Goal: Check status: Check status

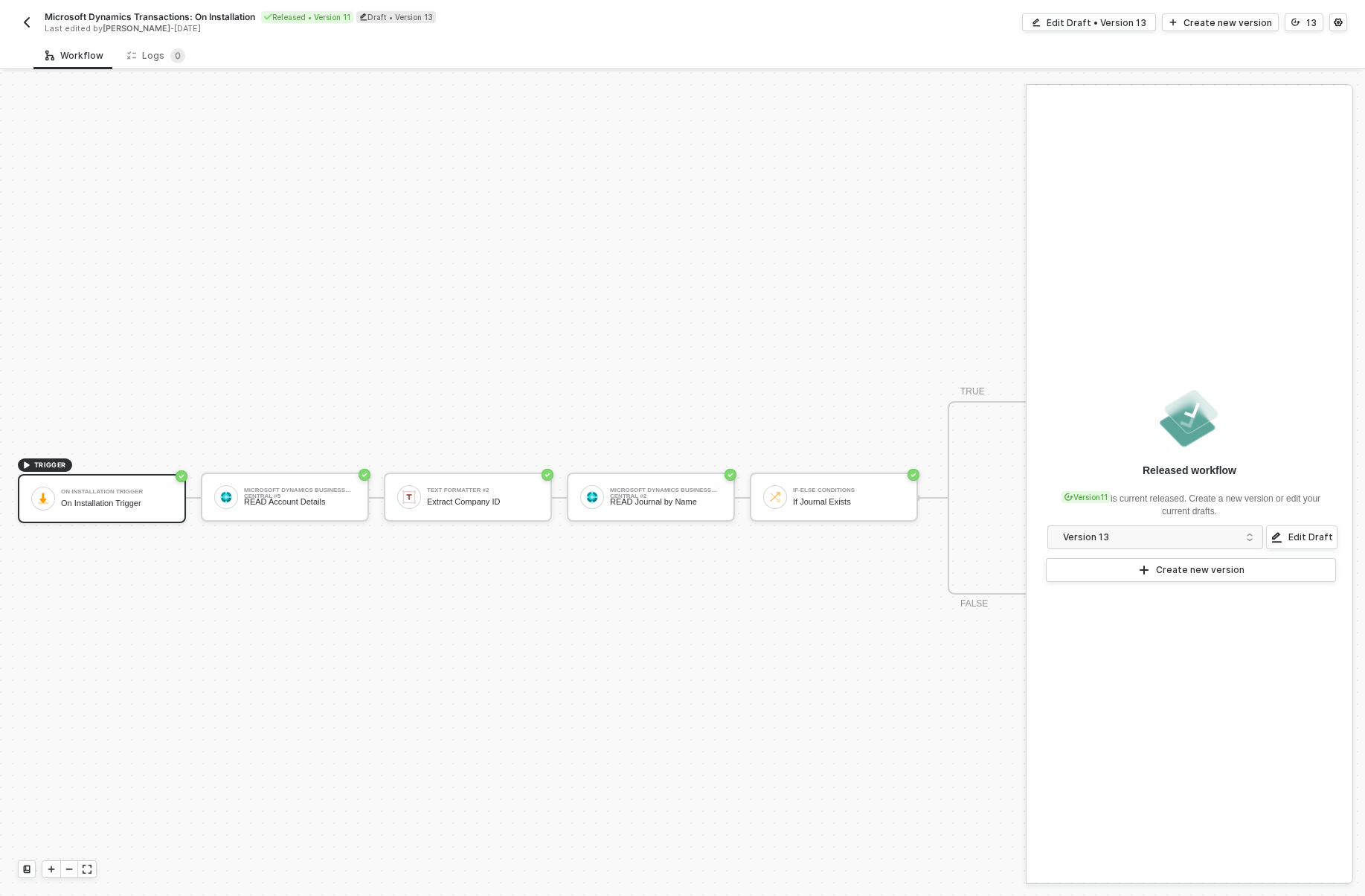
scroll to position [28, 0]
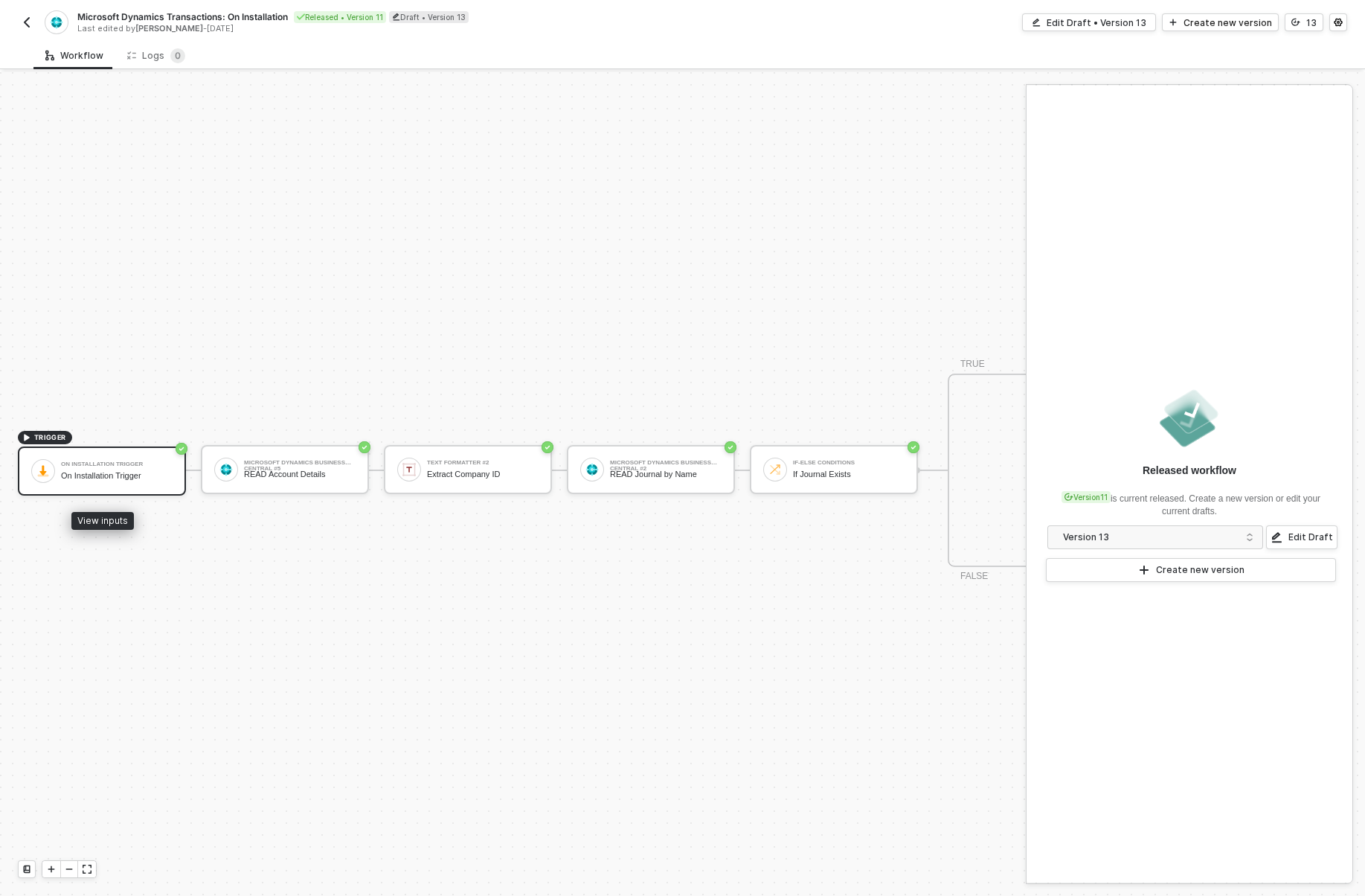
click at [95, 484] on div "On Installation Trigger On Installation Trigger" at bounding box center [116, 471] width 111 height 28
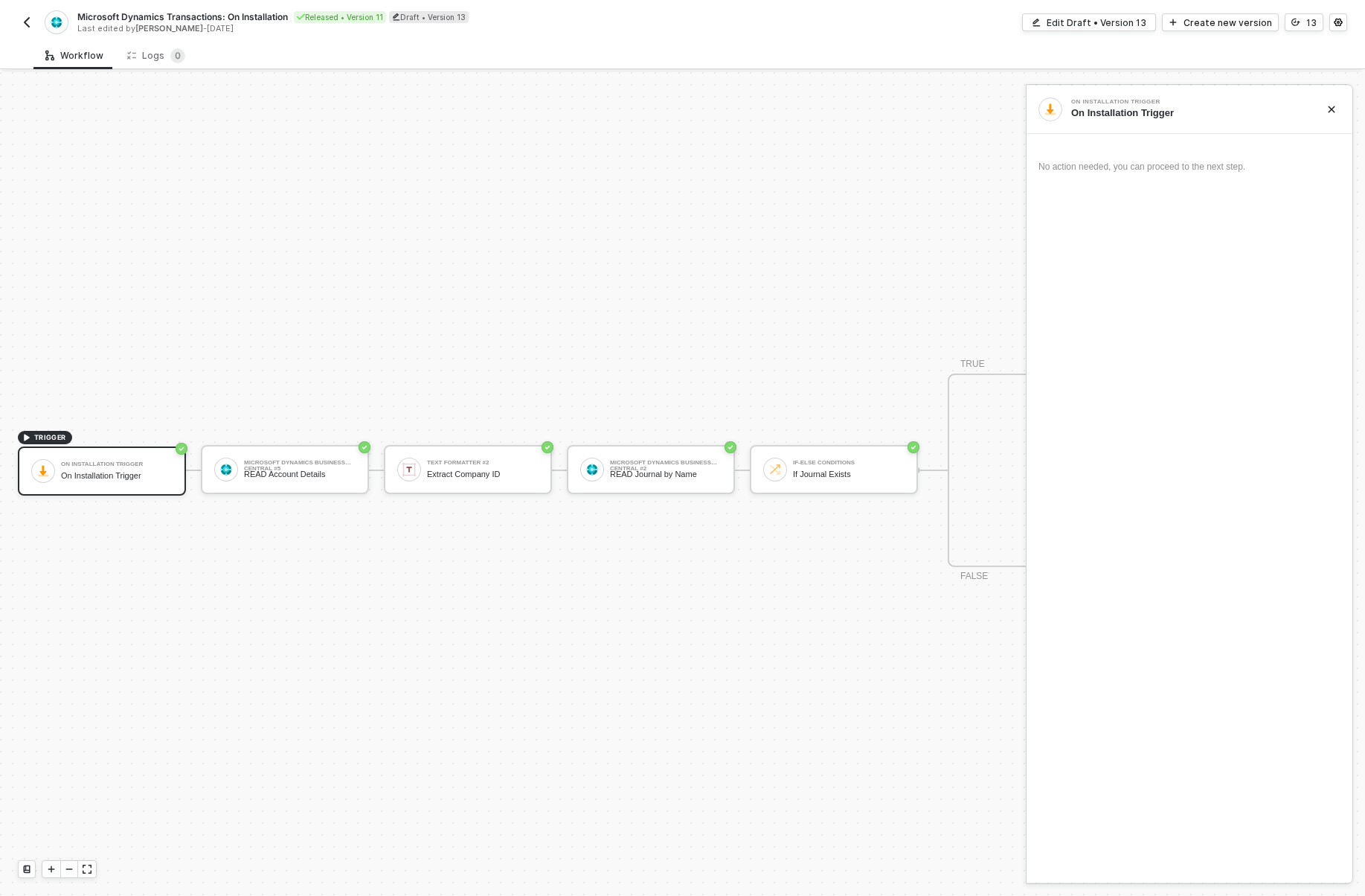
click at [28, 7] on div "Microsoft Dynamics Transactions: On Installation Released • Version 11 Draft • …" at bounding box center [682, 21] width 1329 height 41
click at [28, 11] on div "Microsoft Dynamics Transactions: On Installation Released • Version 11 Draft • …" at bounding box center [350, 22] width 665 height 24
click at [29, 15] on button "button" at bounding box center [27, 22] width 18 height 18
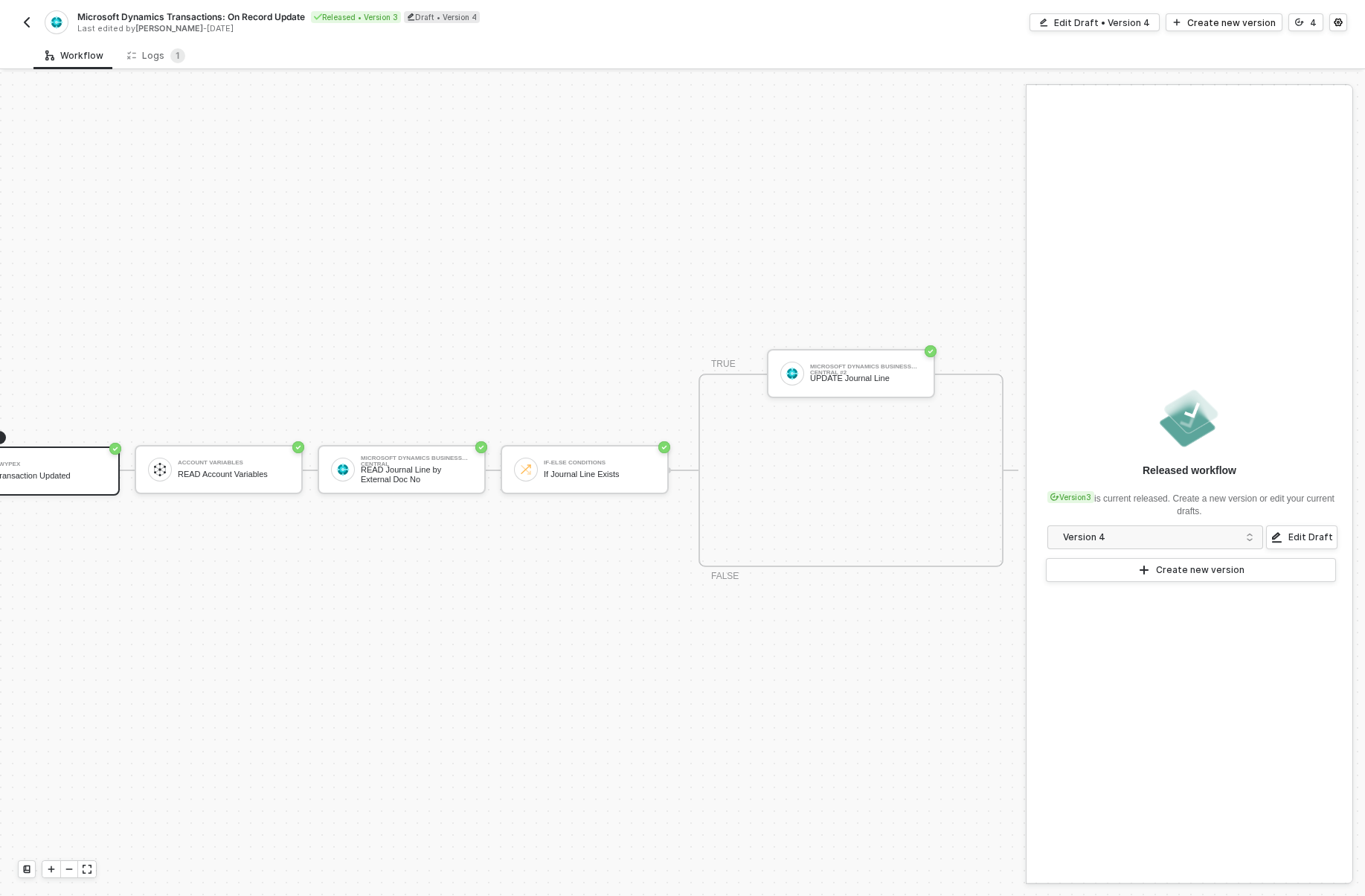
scroll to position [28, 0]
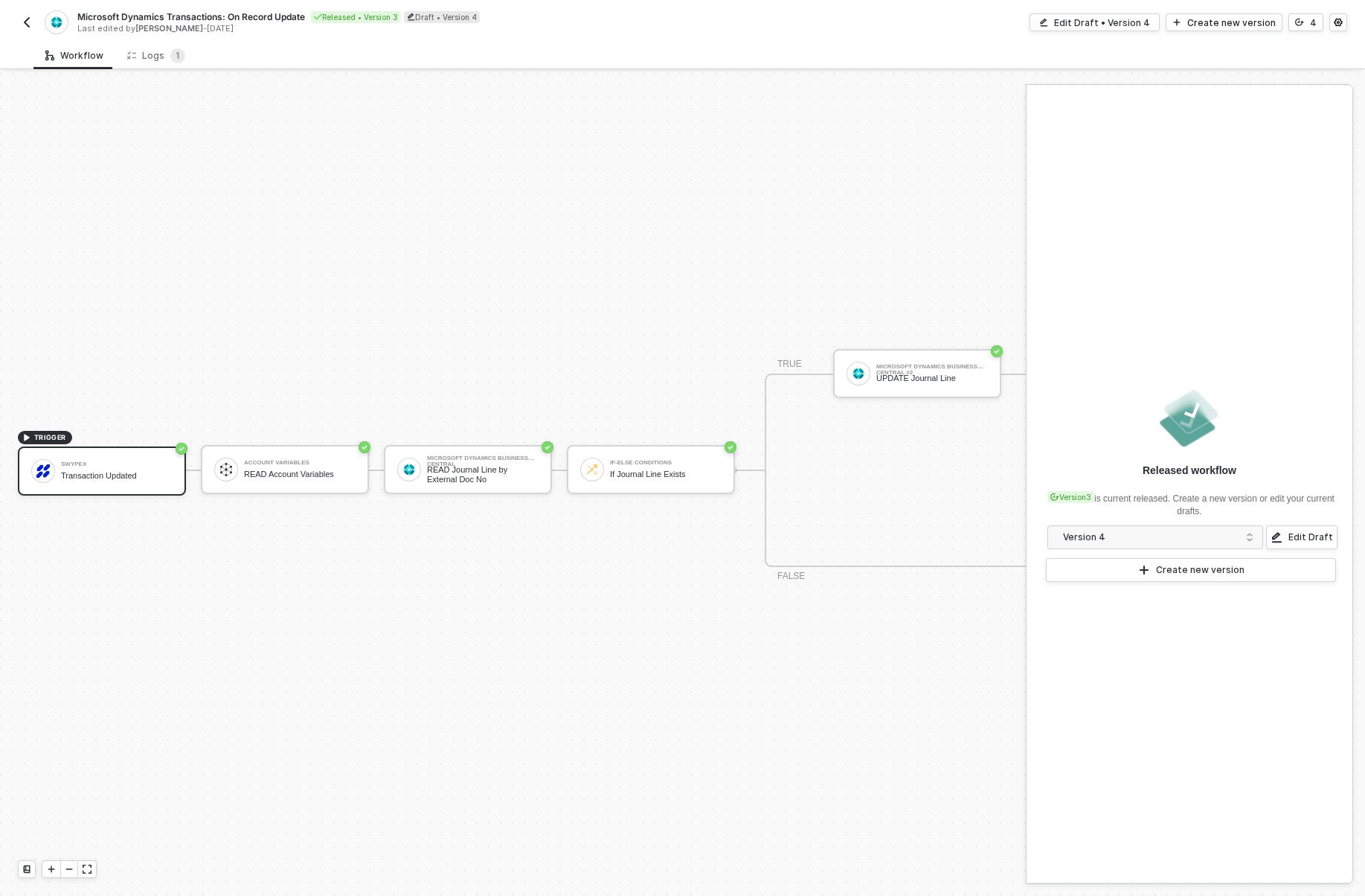
click at [29, 8] on div "Microsoft Dynamics Transactions: On Record Update Released • Version 3 Draft • …" at bounding box center [682, 21] width 1329 height 41
click at [29, 17] on img "button" at bounding box center [27, 22] width 12 height 12
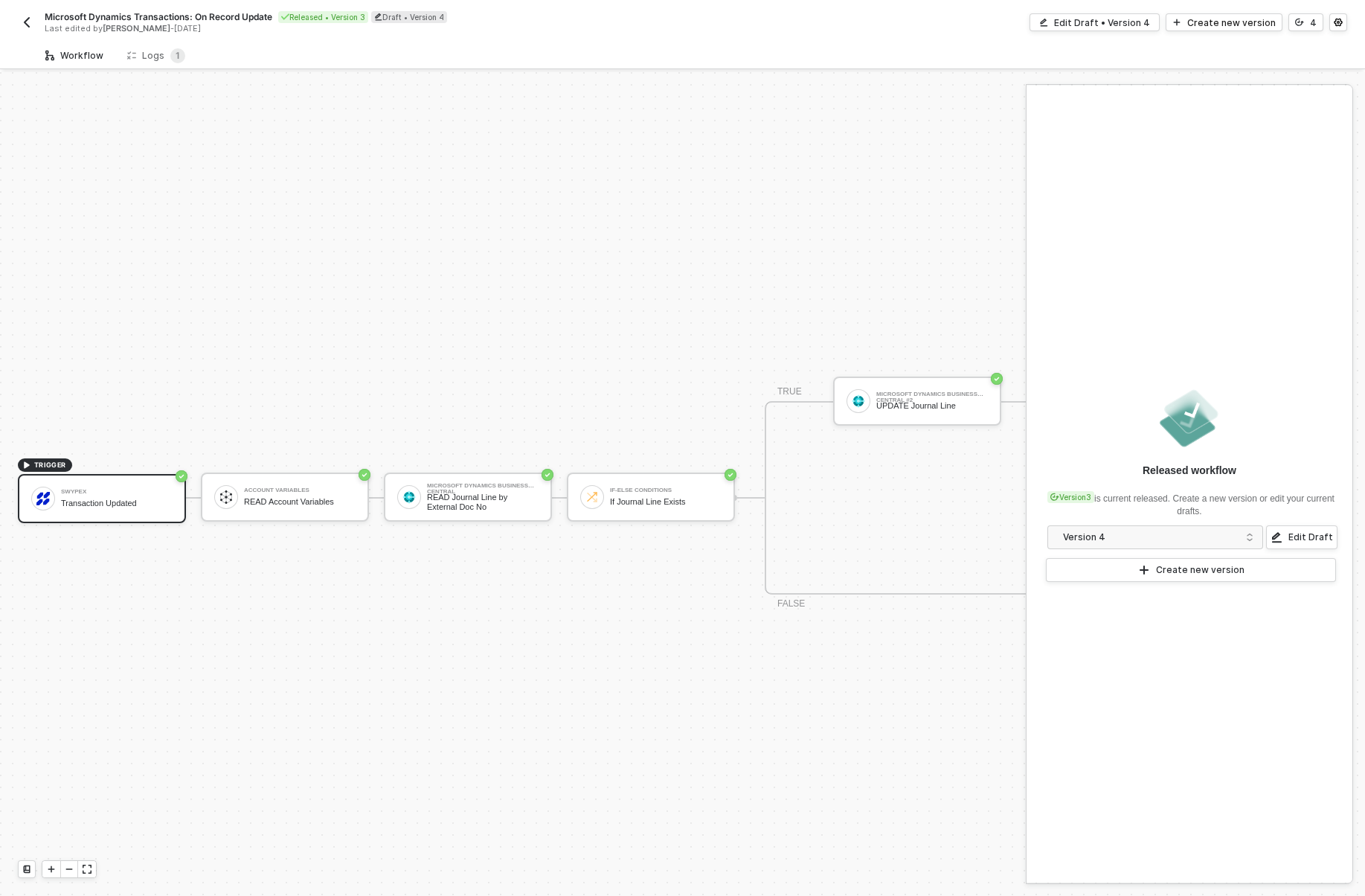
scroll to position [28, 0]
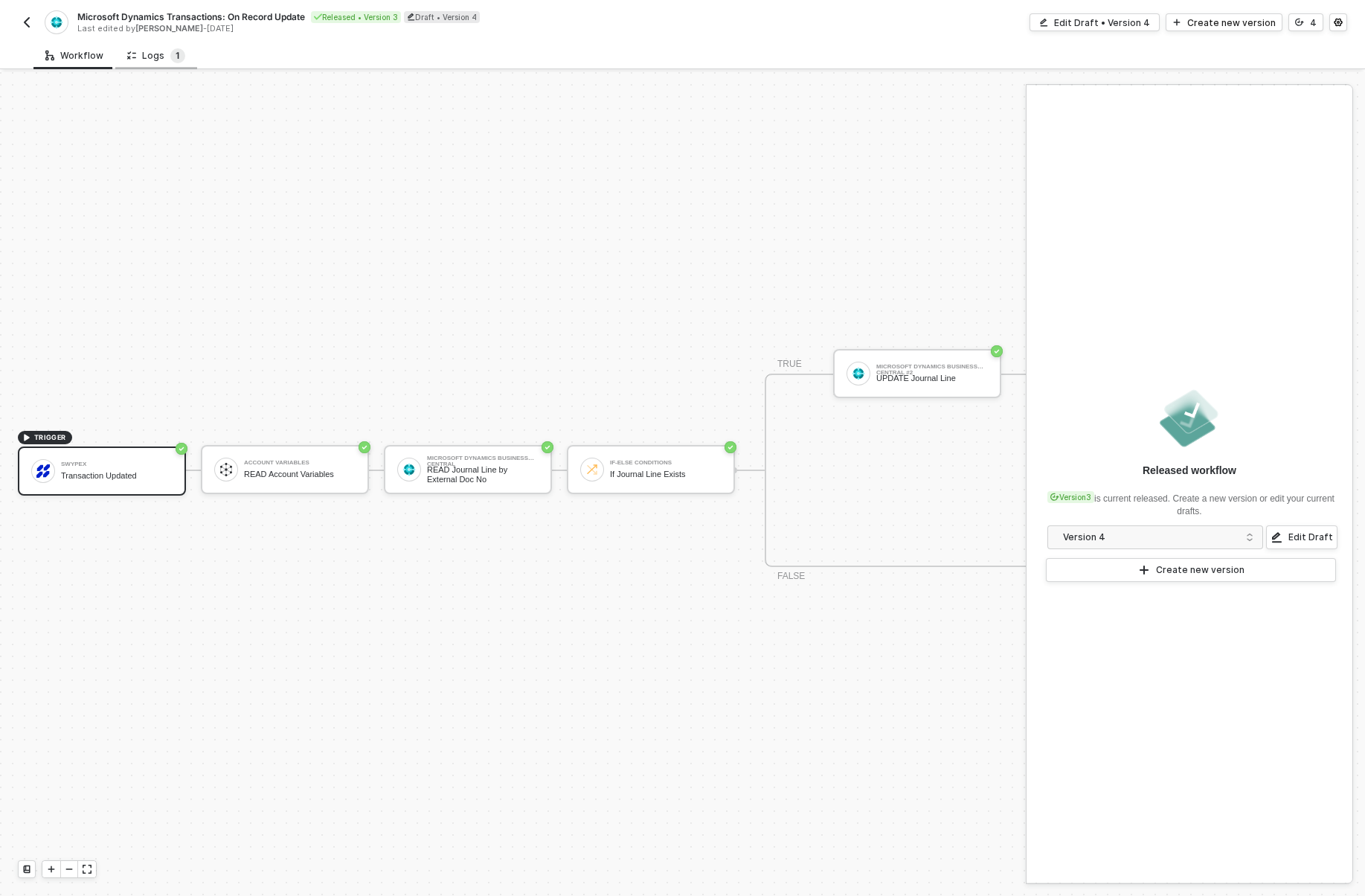
click at [176, 59] on span "1" at bounding box center [178, 55] width 4 height 11
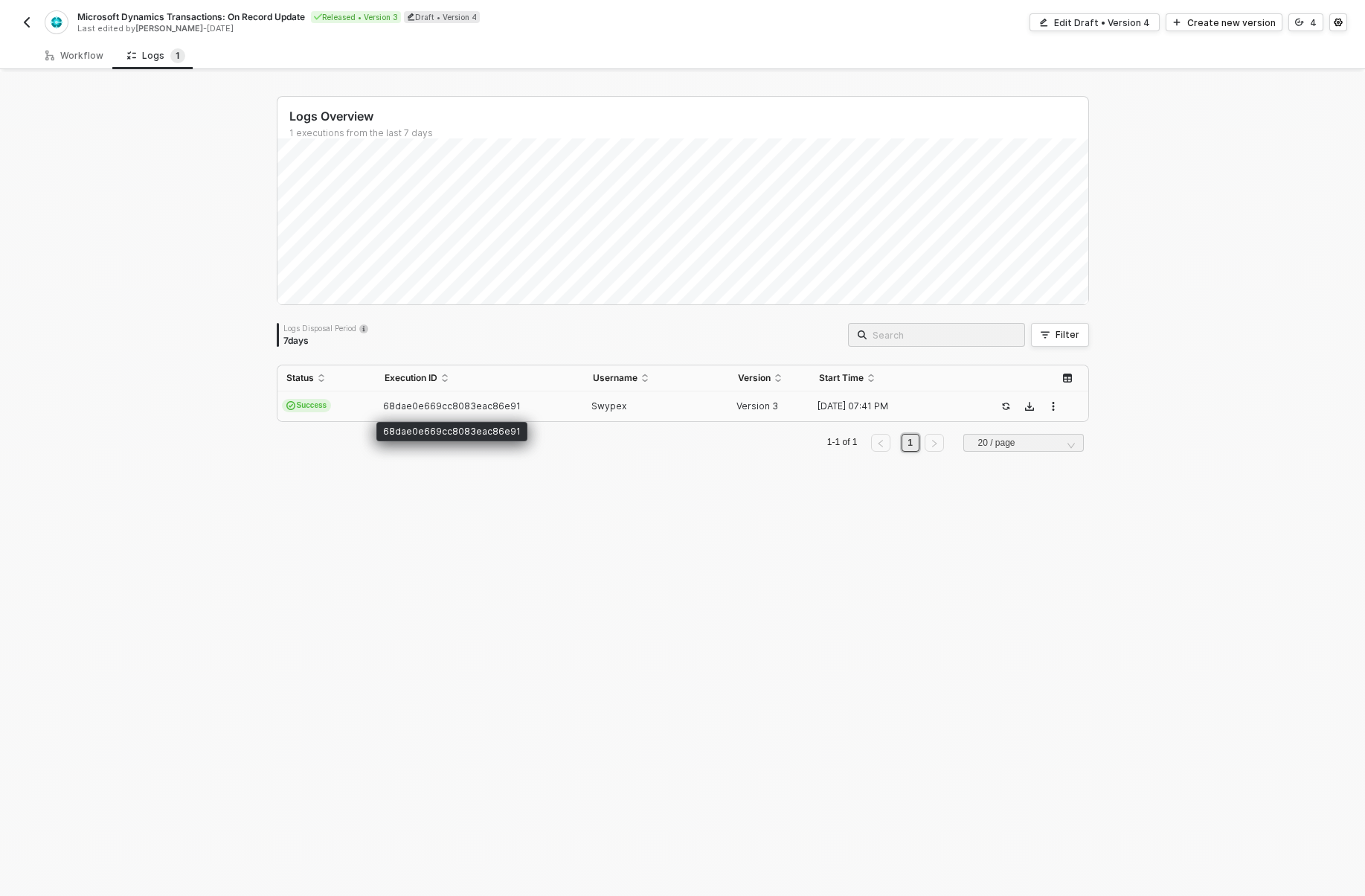
click at [384, 404] on span "68dae0e669cc8083eac86e91" at bounding box center [452, 405] width 138 height 11
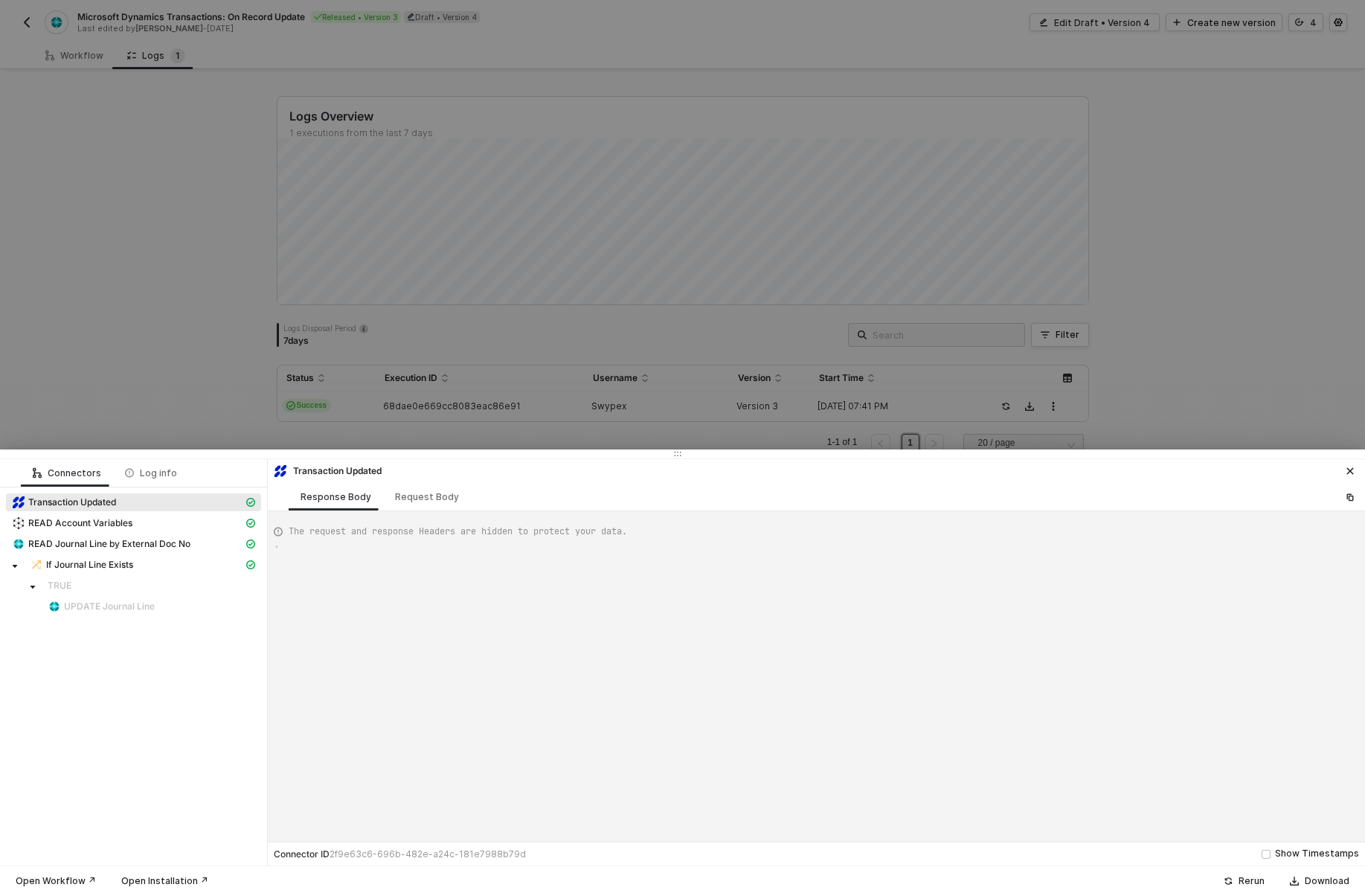
type textarea "{ "json": { "id": "TRX01998FD4F5A7732B9B1D6048403221A0", "note": "NOT019994BB78…"
click at [234, 304] on div at bounding box center [682, 448] width 1365 height 896
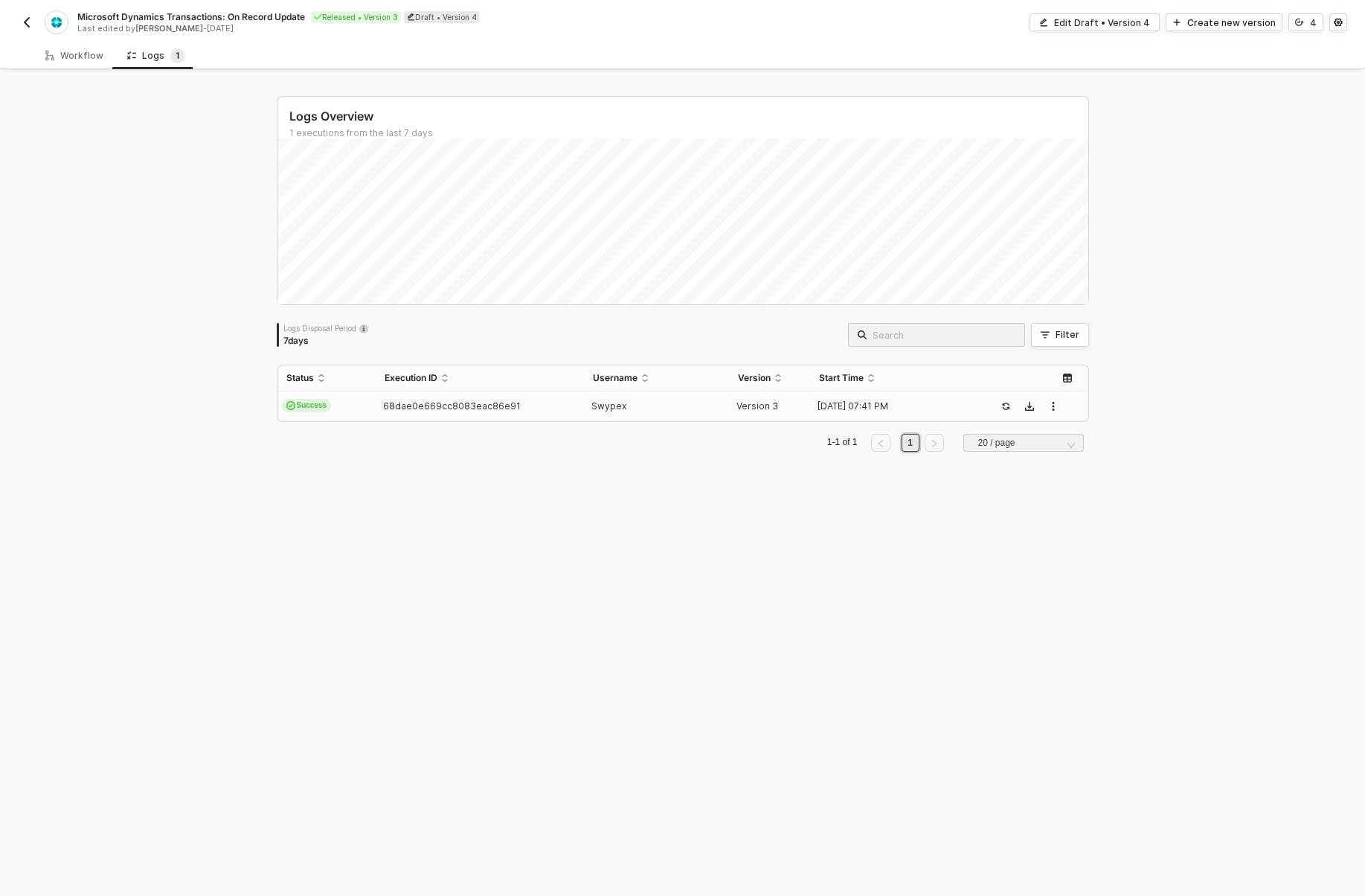
click at [30, 21] on img "button" at bounding box center [27, 22] width 12 height 12
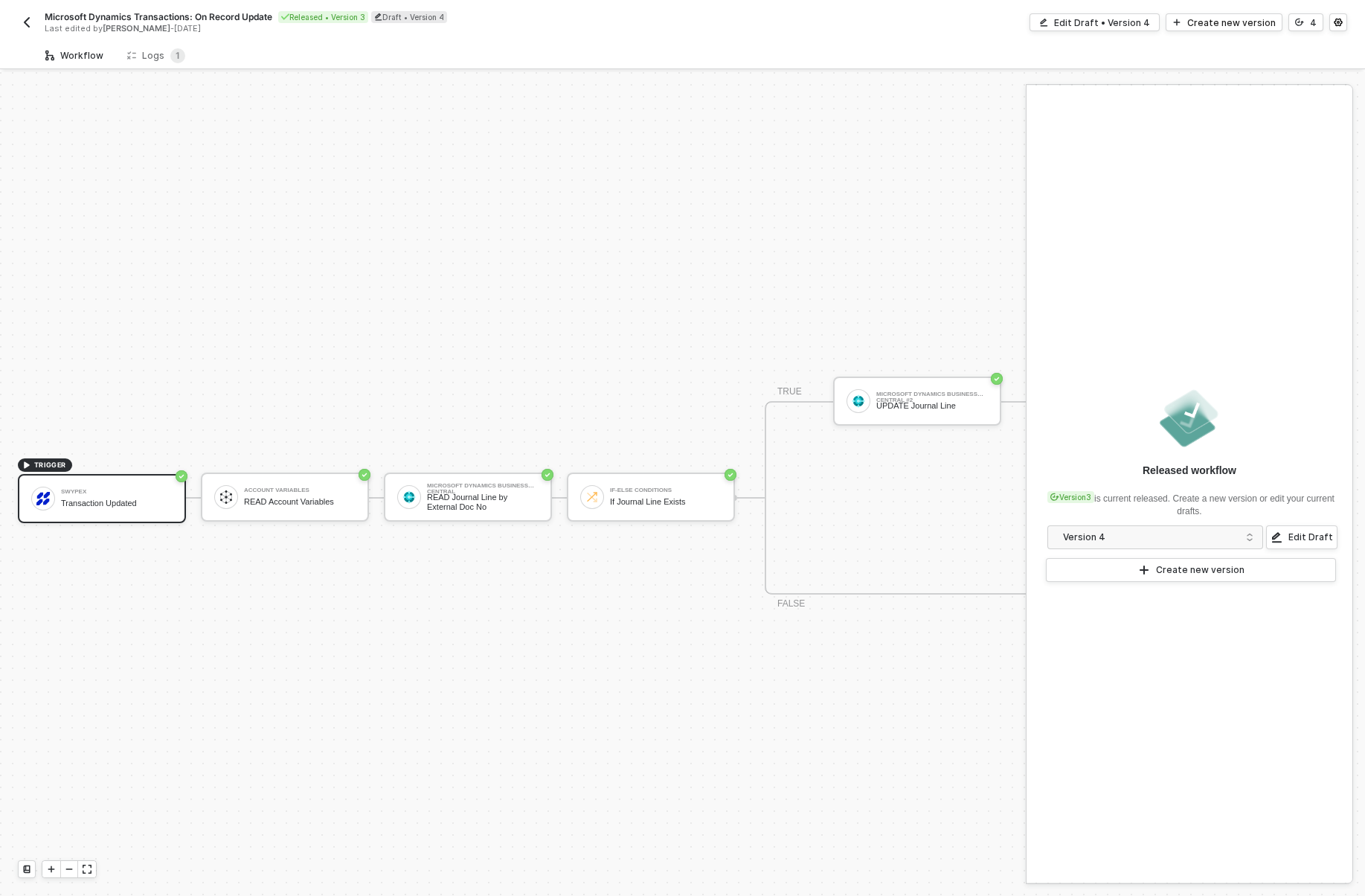
scroll to position [28, 0]
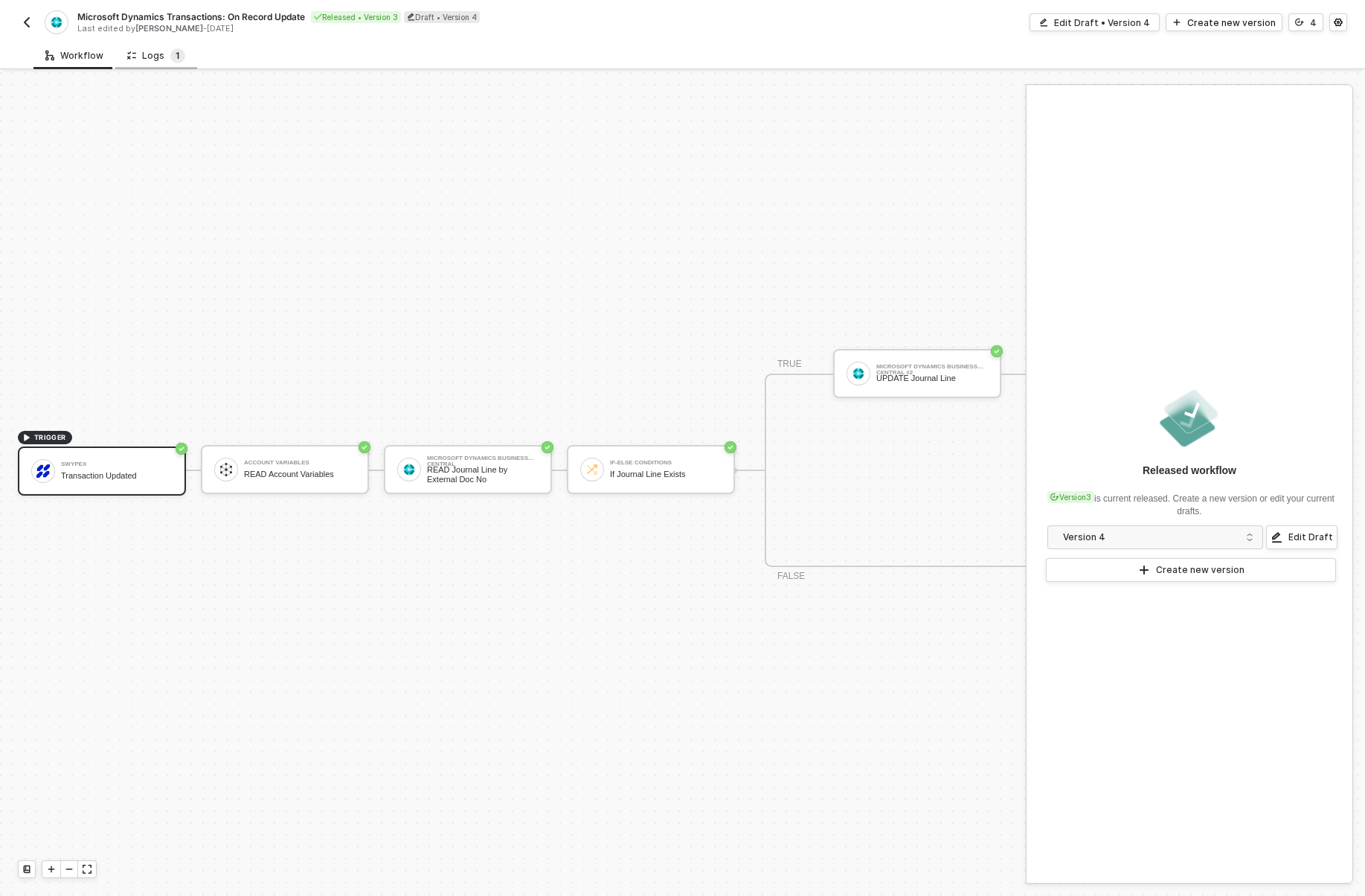
click at [176, 52] on span "1" at bounding box center [178, 55] width 4 height 11
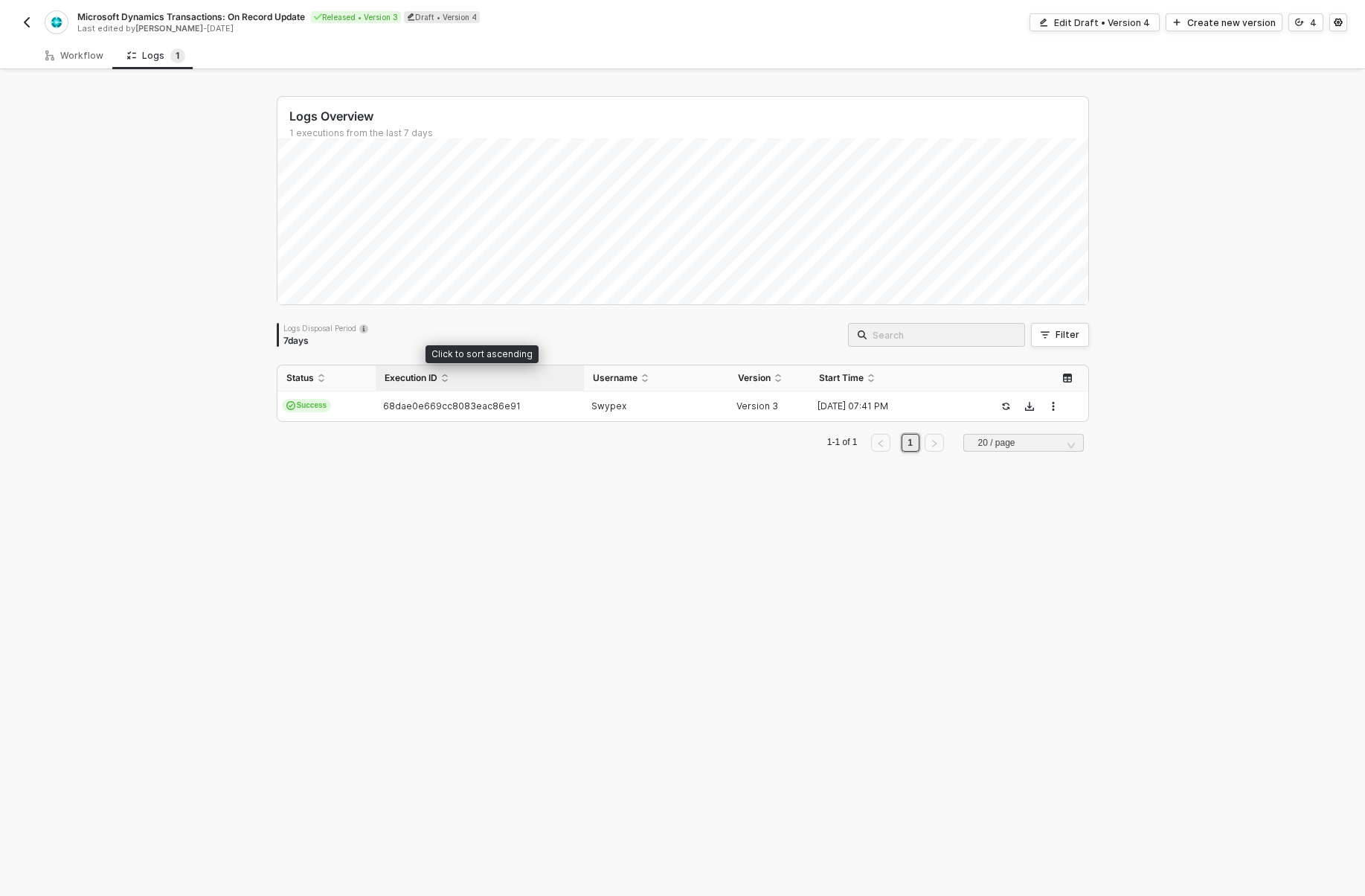
click at [459, 384] on div "Execution ID" at bounding box center [479, 378] width 191 height 12
click at [457, 398] on td "68dae0e669cc8083eac86e91" at bounding box center [480, 406] width 209 height 30
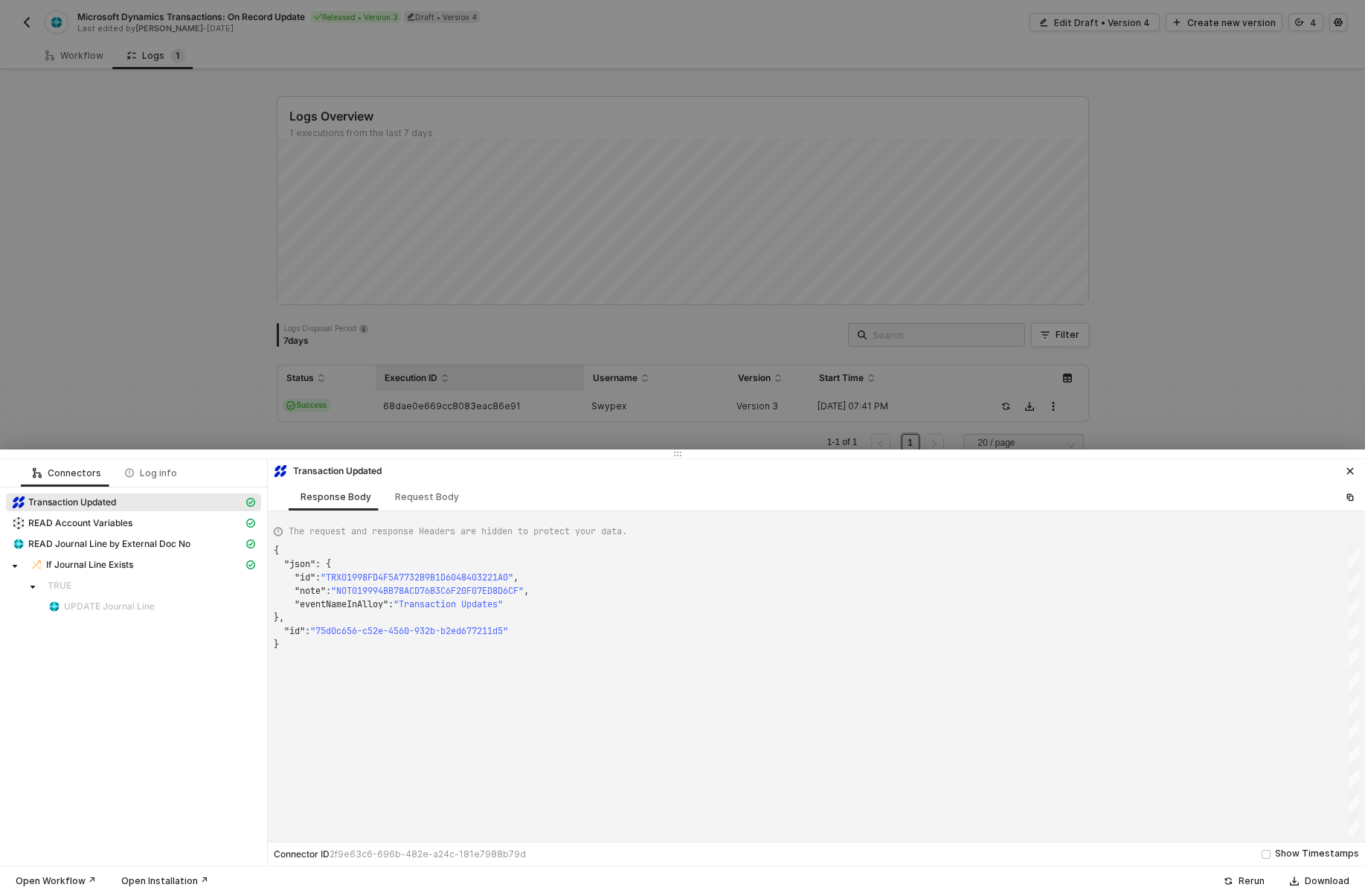
scroll to position [94, 0]
click at [204, 398] on div at bounding box center [682, 448] width 1365 height 896
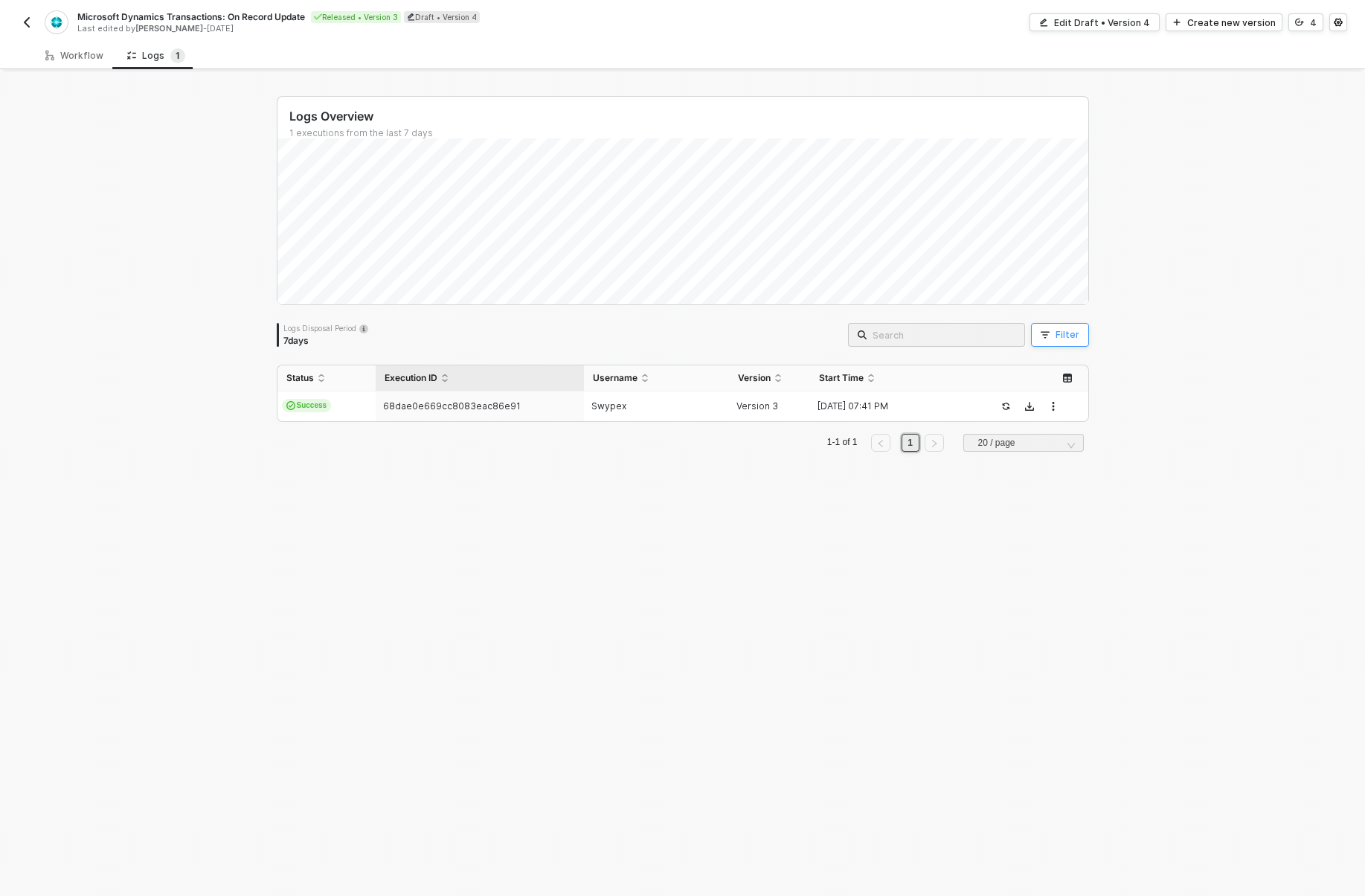
click at [1044, 325] on button "Filter" at bounding box center [1060, 335] width 58 height 24
click at [1129, 225] on div "Logs Overview 1 executions from the last 7 days Thu 2 Success 0 Failure 0 Logs …" at bounding box center [682, 484] width 1365 height 824
click at [26, 22] on img "button" at bounding box center [27, 22] width 12 height 12
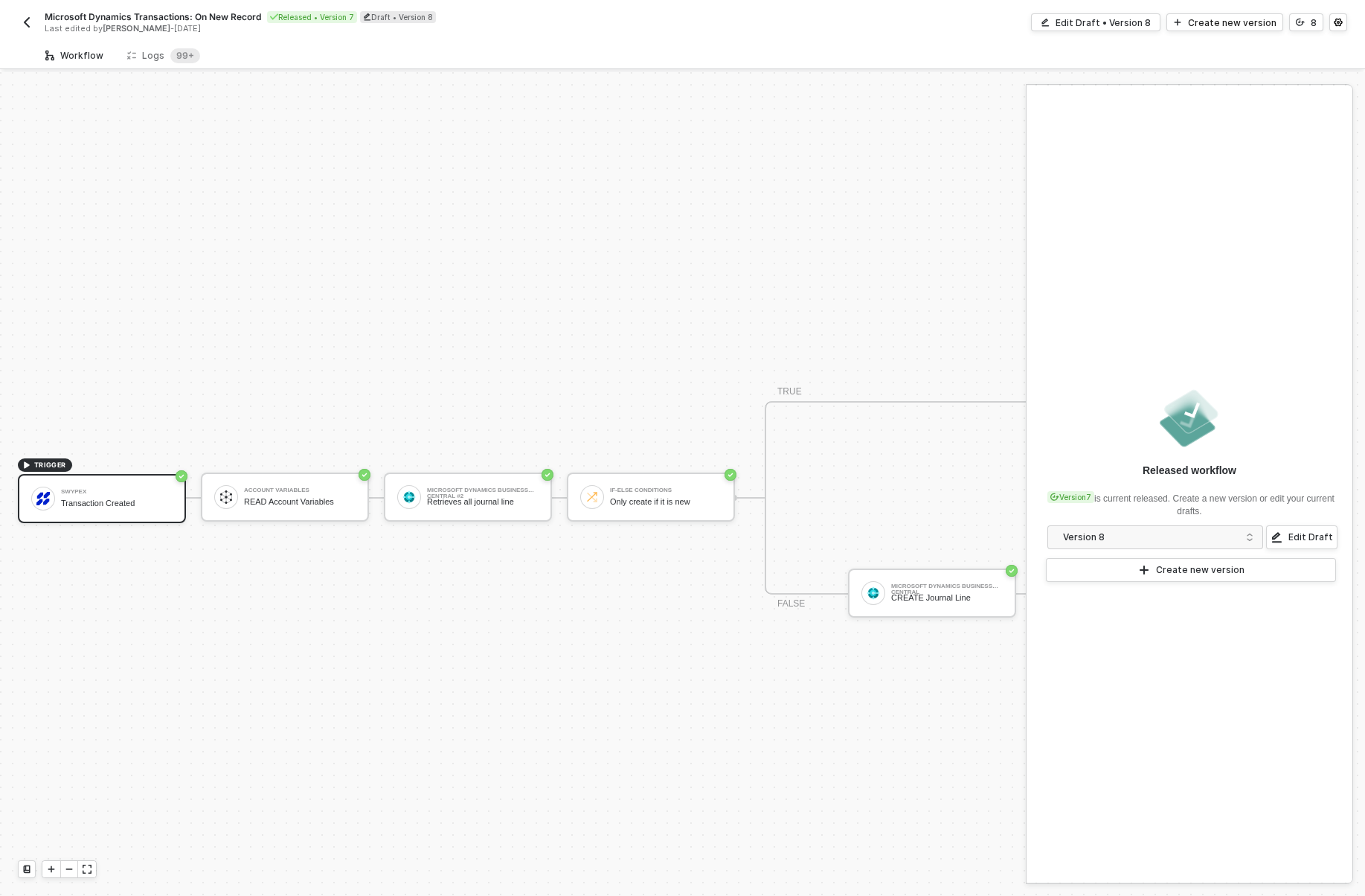
scroll to position [28, 0]
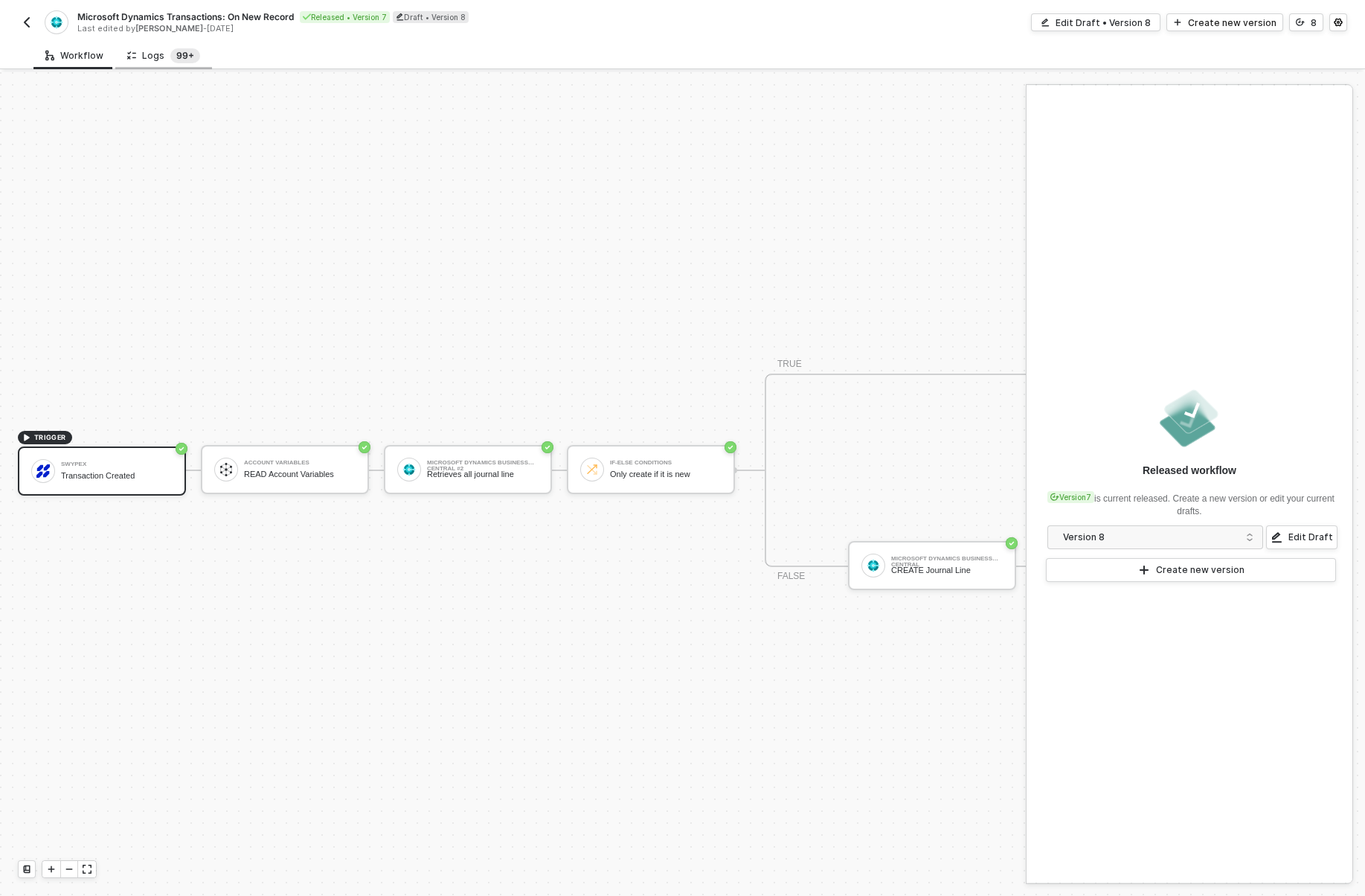
click at [172, 61] on sup "99+" at bounding box center [185, 55] width 30 height 15
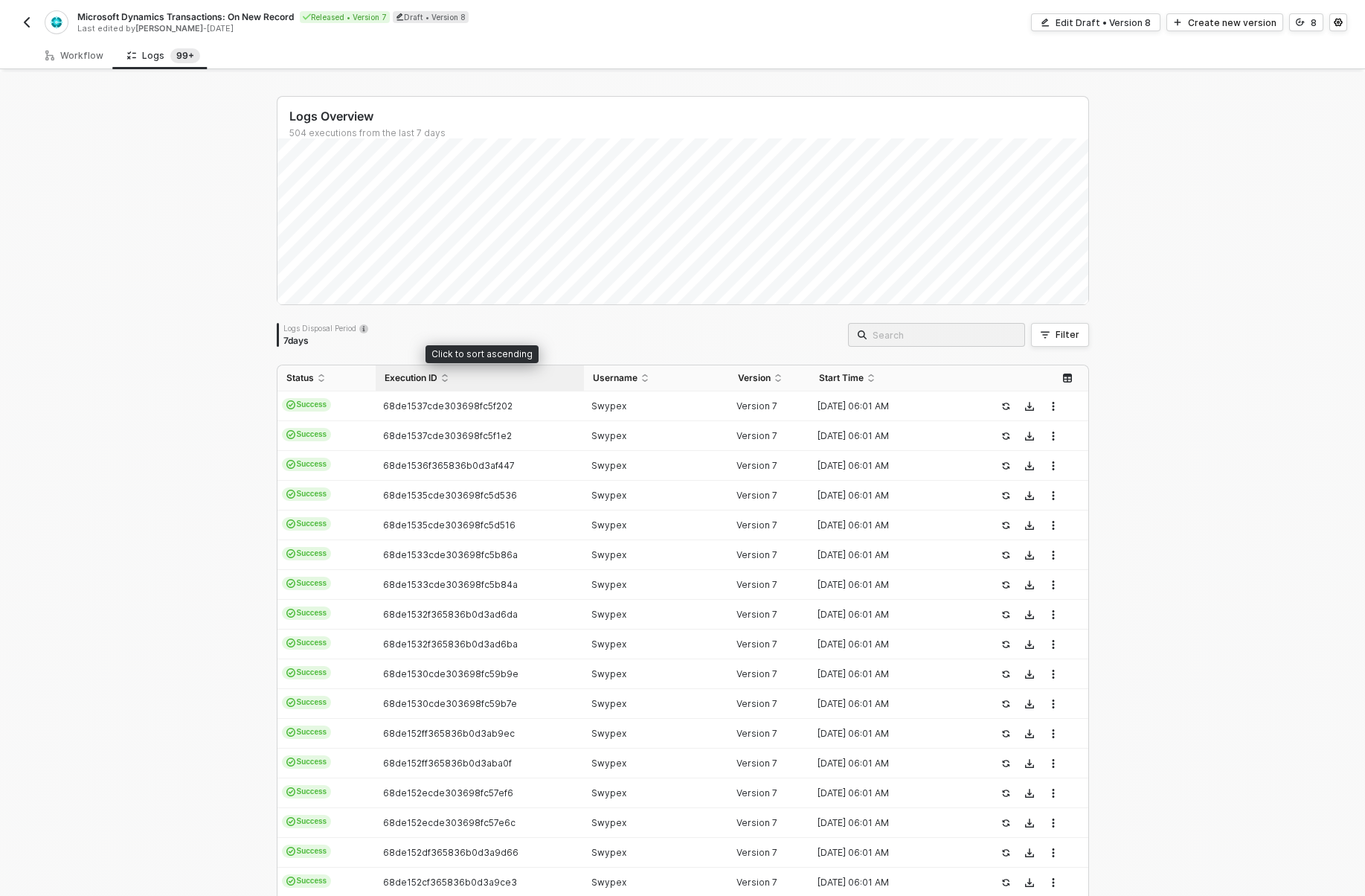
click at [385, 384] on div "Execution ID" at bounding box center [479, 378] width 191 height 12
click at [385, 397] on td "68de1529f365836b0d3a8d8b" at bounding box center [480, 406] width 209 height 30
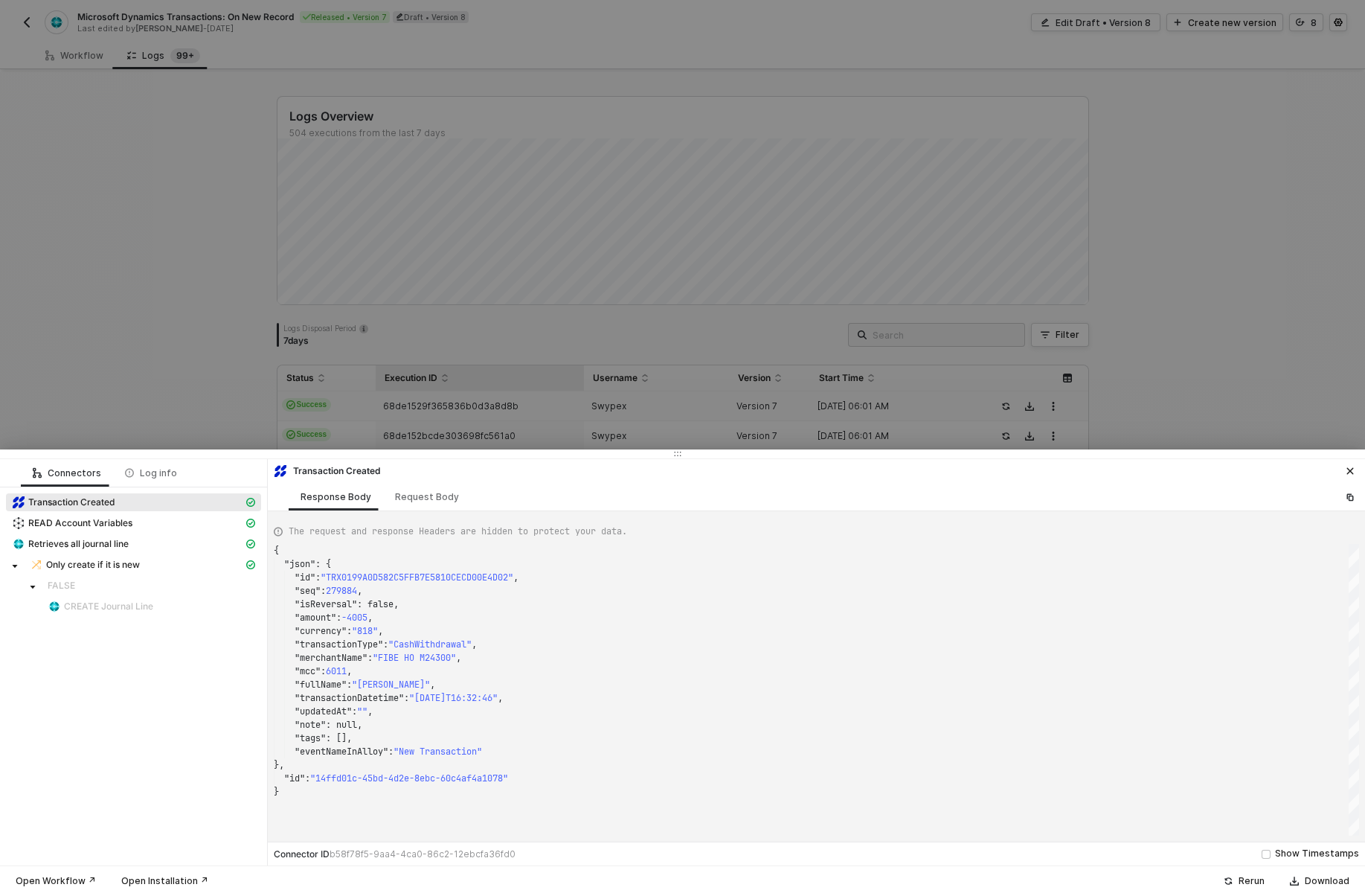
scroll to position [134, 0]
click at [441, 404] on div at bounding box center [682, 448] width 1365 height 896
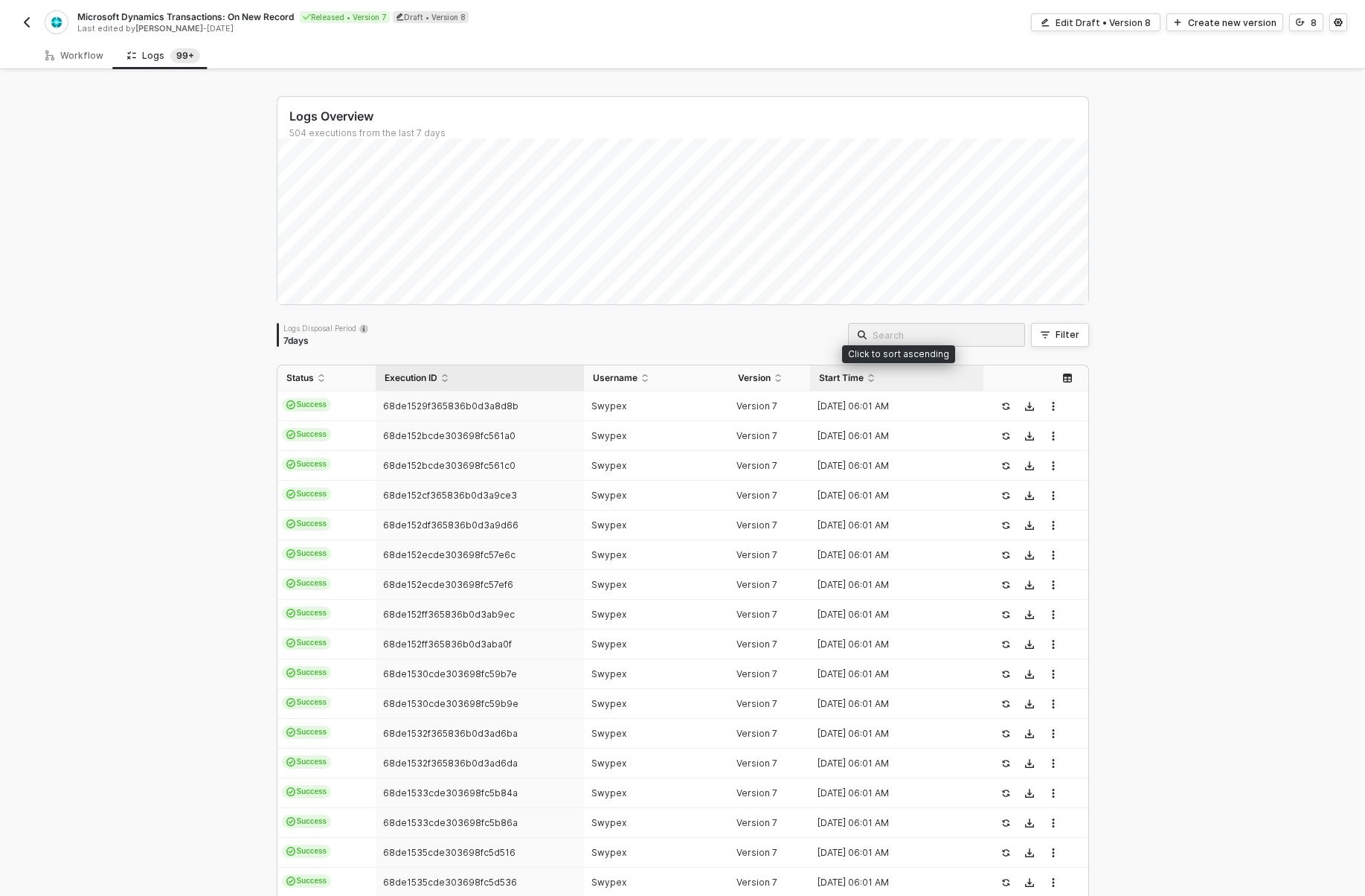
click at [885, 383] on div "Start Time" at bounding box center [897, 378] width 156 height 12
click at [939, 379] on div "Start Time" at bounding box center [897, 378] width 156 height 12
click at [929, 382] on div "Start Time" at bounding box center [897, 378] width 156 height 12
click at [916, 400] on div "02 Oct 2025 06:01 AM" at bounding box center [891, 406] width 162 height 12
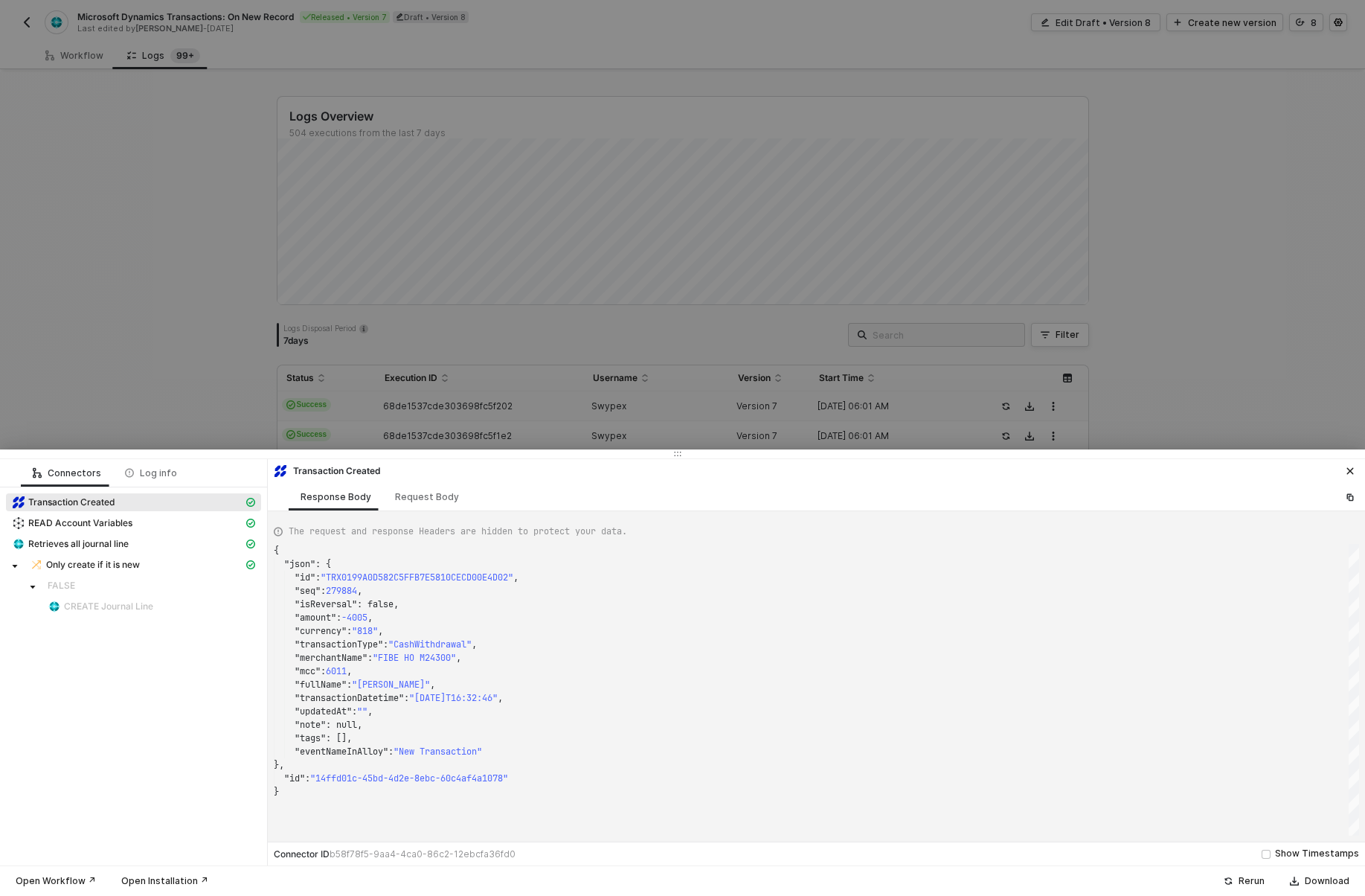
type textarea "{ "json": { "id": "TRX0199A10863E4639242A60AE398BE4FBE", "seq": 279907, "isReve…"
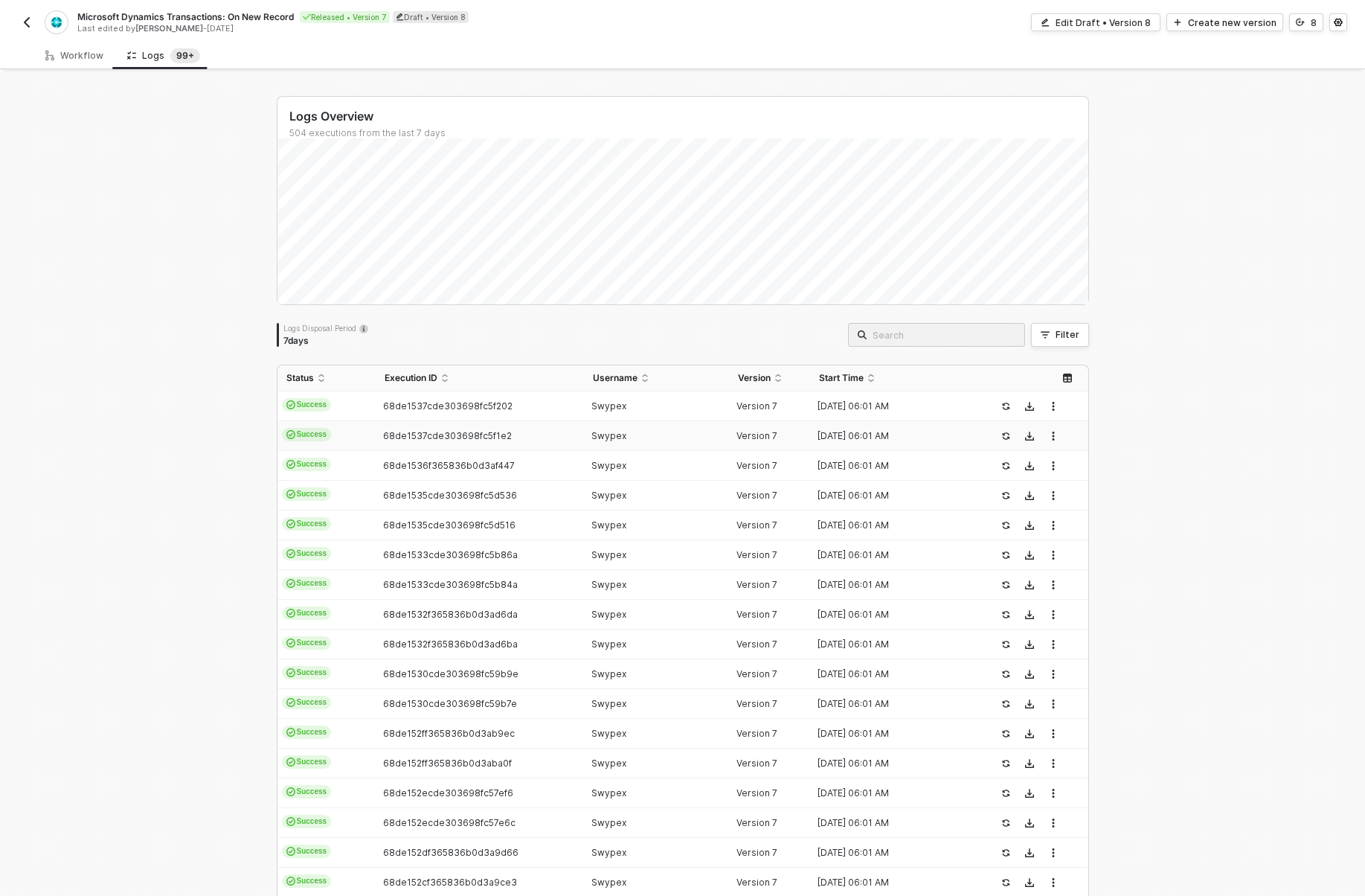
click at [908, 438] on div "02 Oct 2025 06:01 AM" at bounding box center [891, 436] width 162 height 12
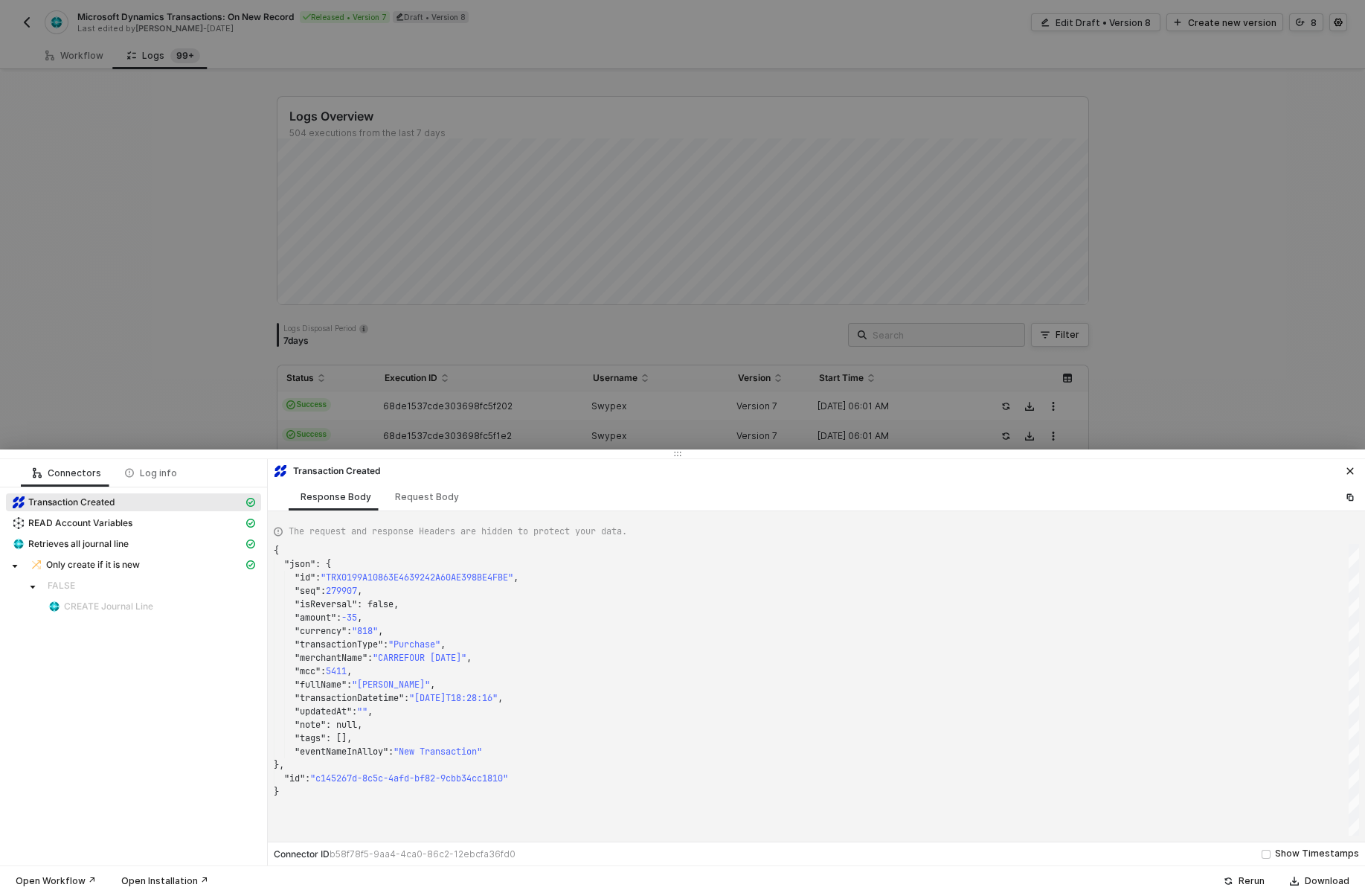
type textarea "{ "json": { "id": "TRX0199A05010280B9BD907AA374D04F6A2", "seq": 279745, "isReve…"
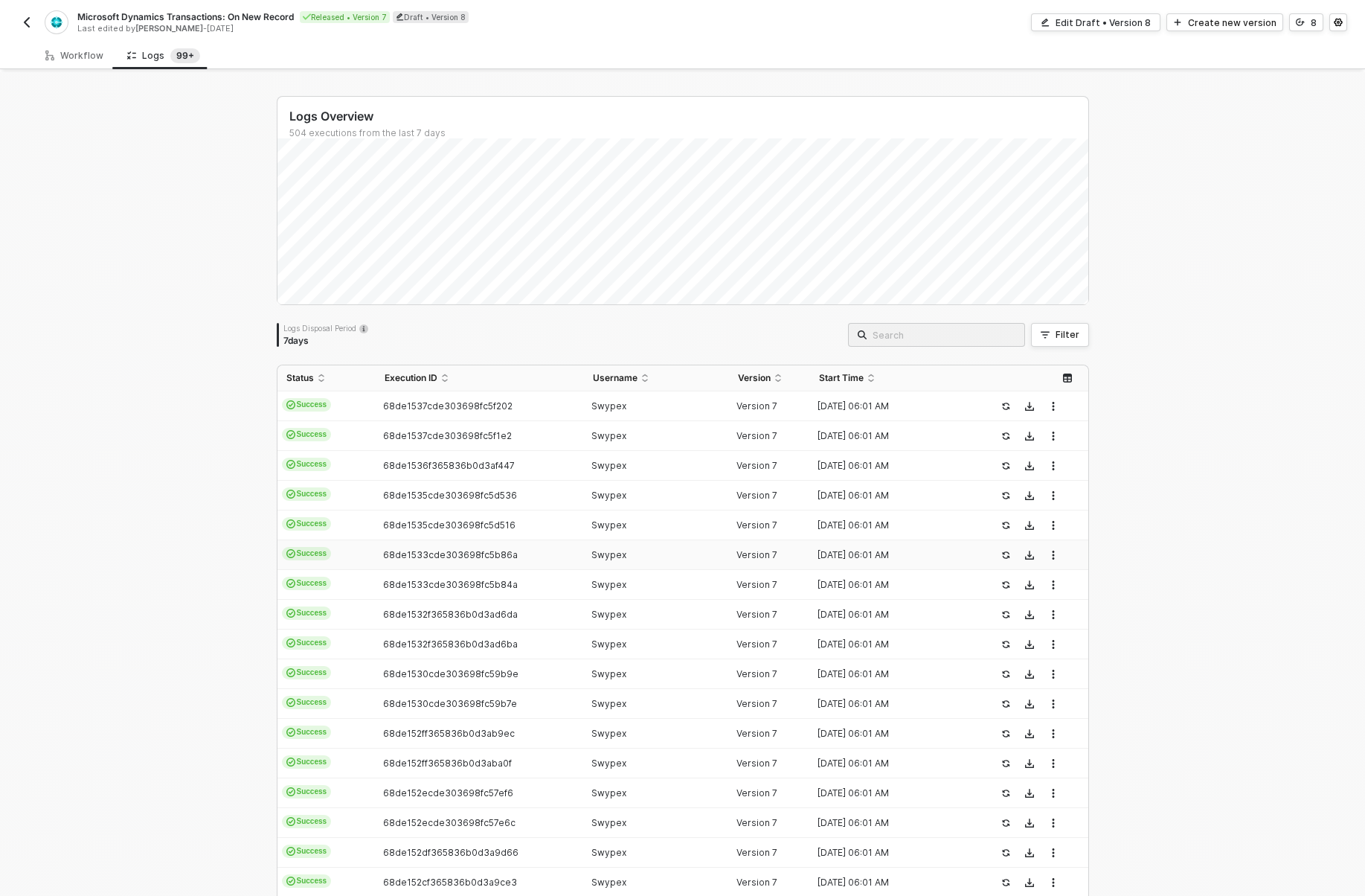
click at [864, 562] on td "02 Oct 2025 06:01 AM" at bounding box center [897, 555] width 174 height 30
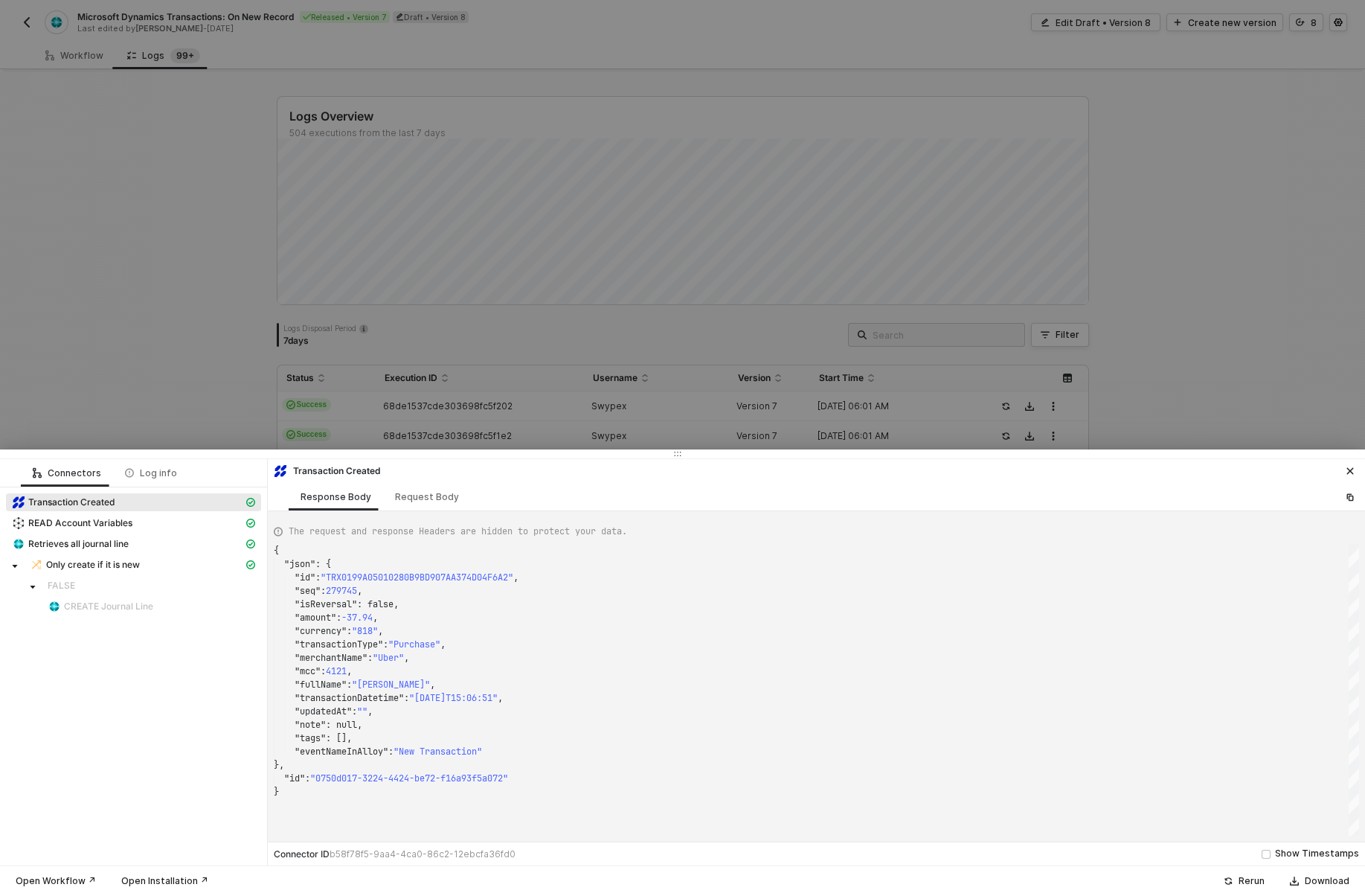
type textarea "{ "json": { "id": "TRX0199960A5BADA55B7BB38D499BD06AAC", "seq": 276747, "isReve…"
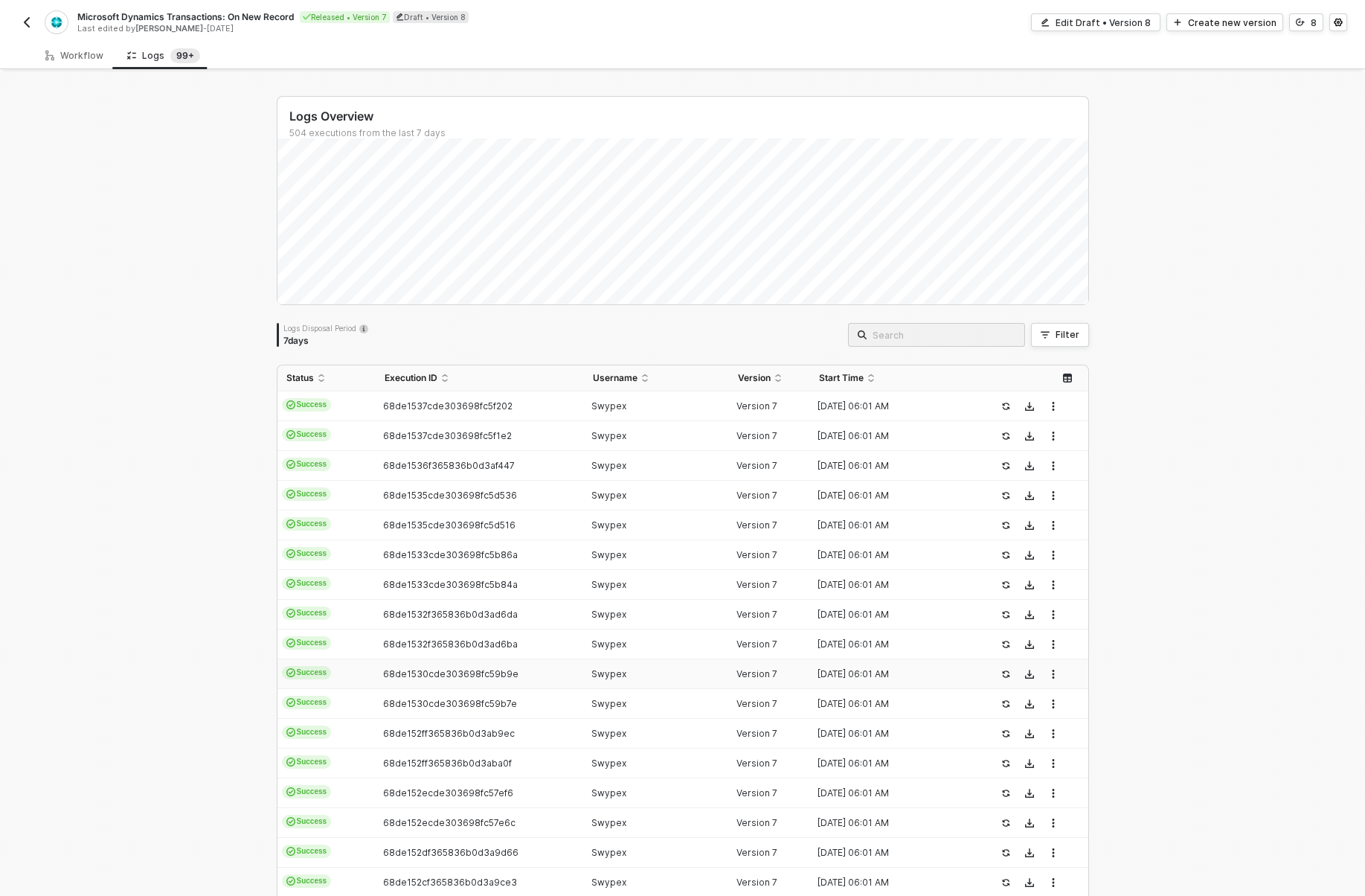
click at [769, 688] on td "Version 7" at bounding box center [769, 674] width 81 height 30
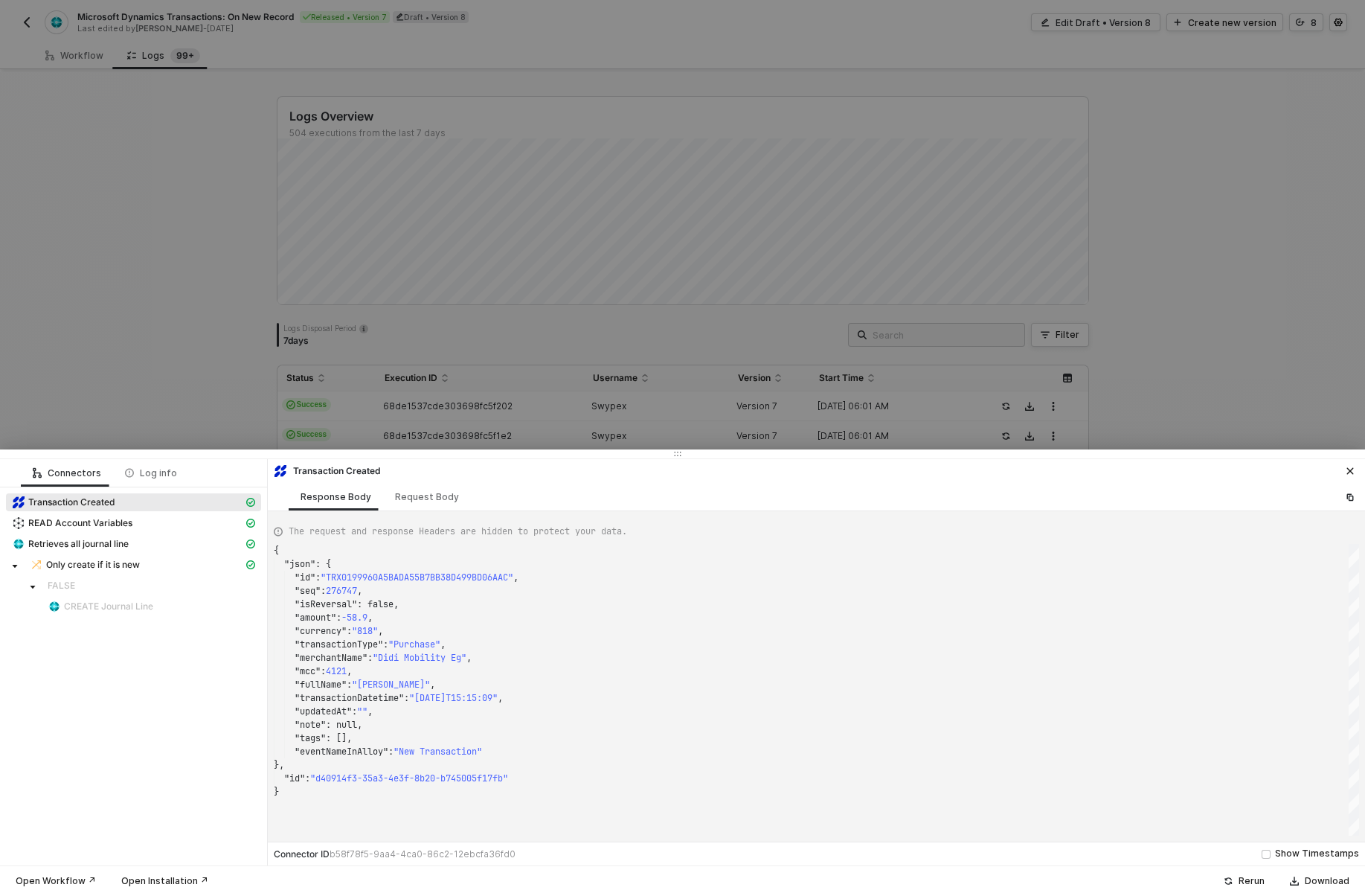
type textarea "{ "json": { "id": "TRX0199900724DC2997E89F8B0FE03B9260", "seq": 274513, "isReve…"
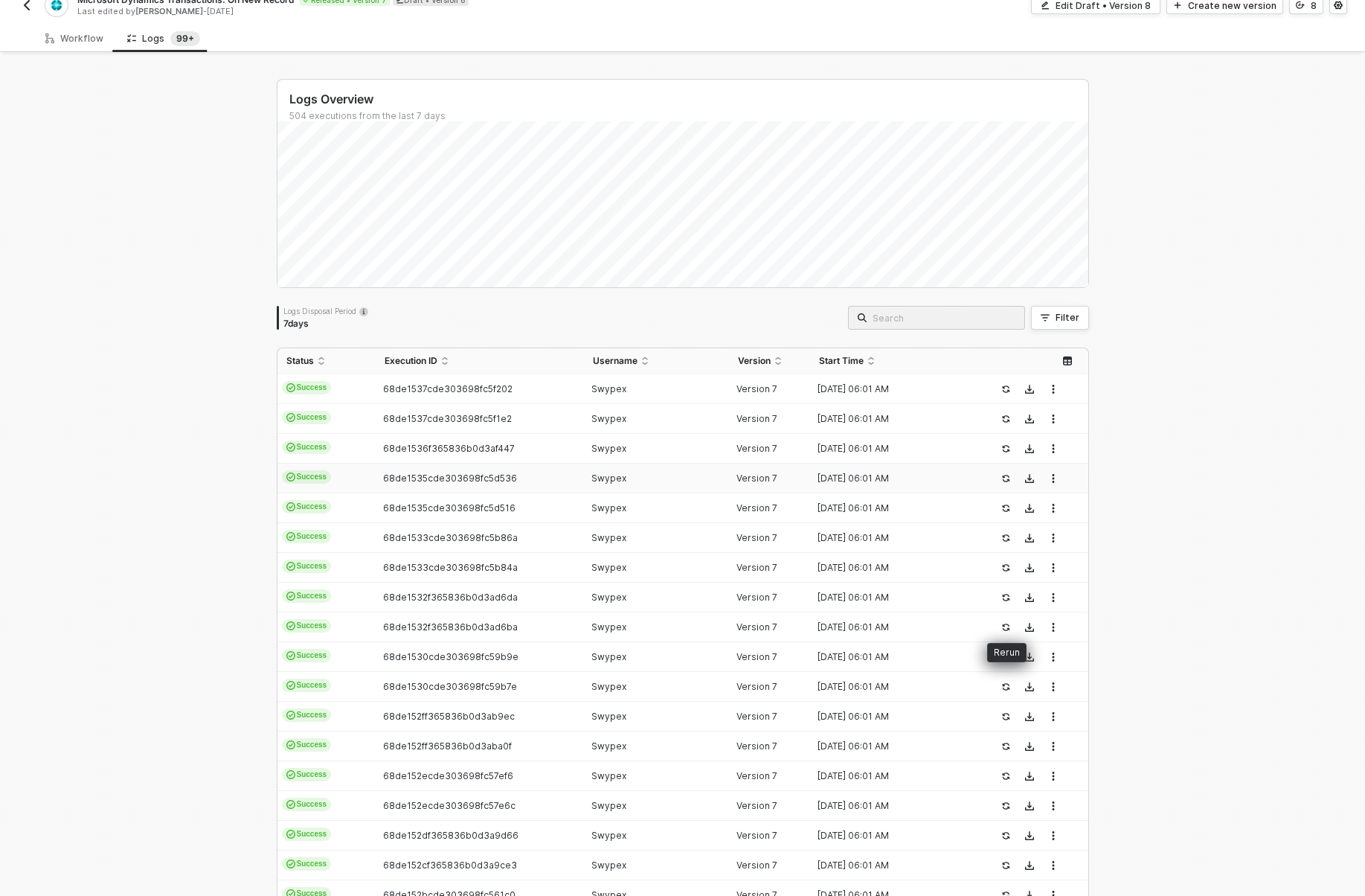
scroll to position [0, 0]
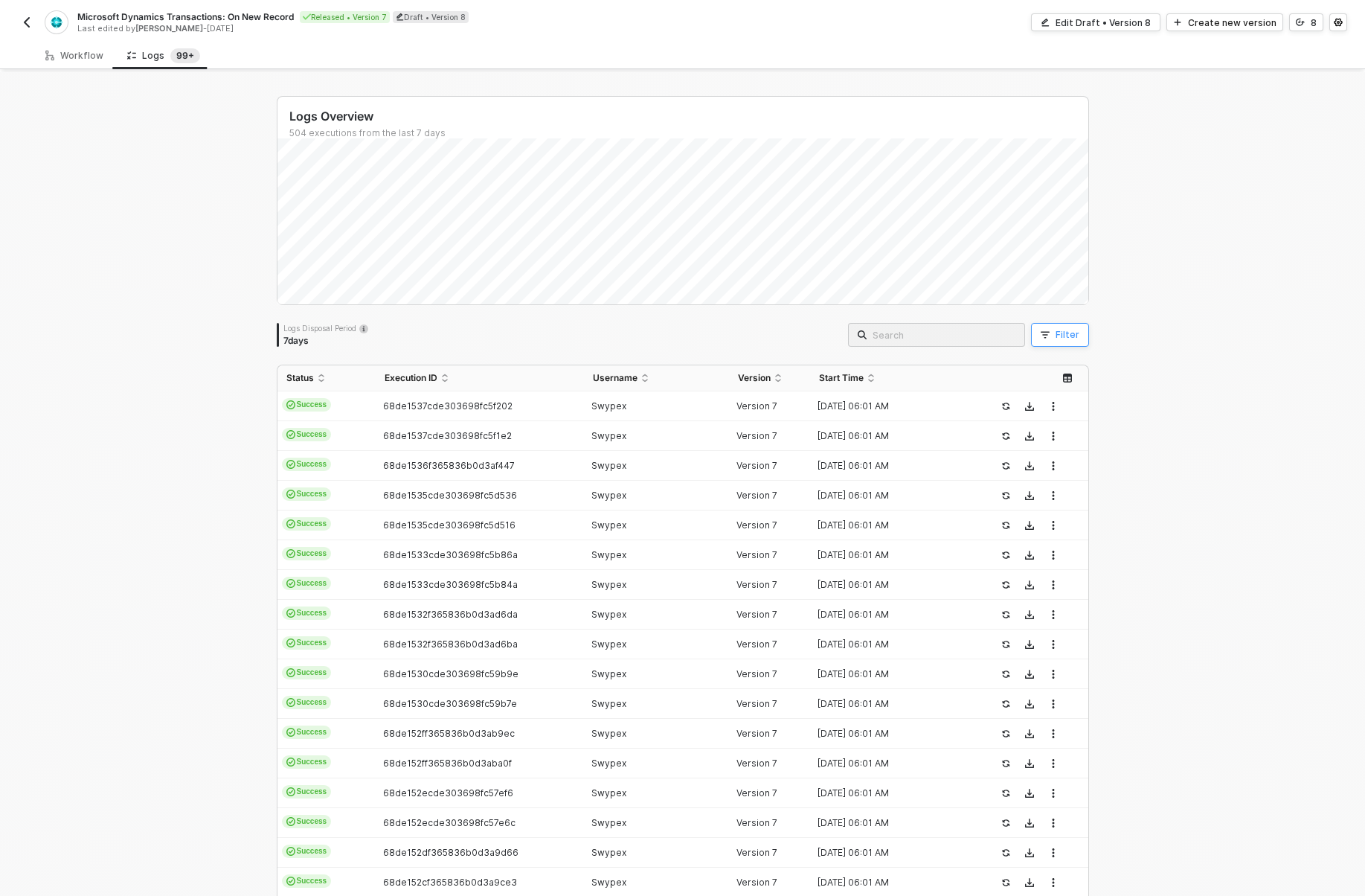
click at [1062, 335] on div "Filter" at bounding box center [1068, 335] width 24 height 12
click at [661, 433] on div "+ Add New Filter" at bounding box center [636, 433] width 74 height 12
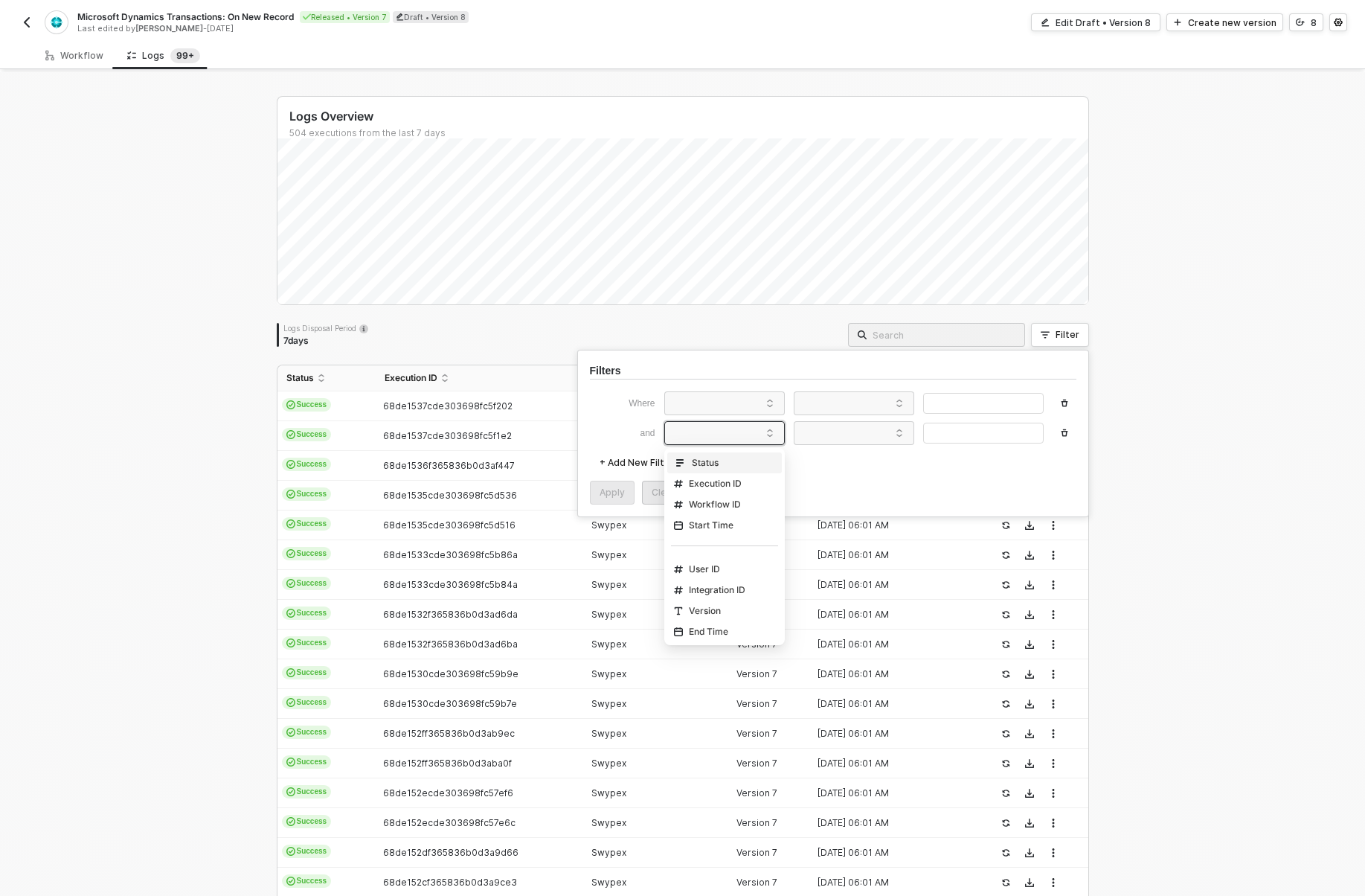
click at [711, 421] on div "message data.executionId Status Execution ID Workflow ID Start Time User ID Int…" at bounding box center [724, 433] width 121 height 24
click at [721, 402] on span at bounding box center [727, 404] width 113 height 22
click at [715, 425] on div "Status" at bounding box center [724, 433] width 107 height 24
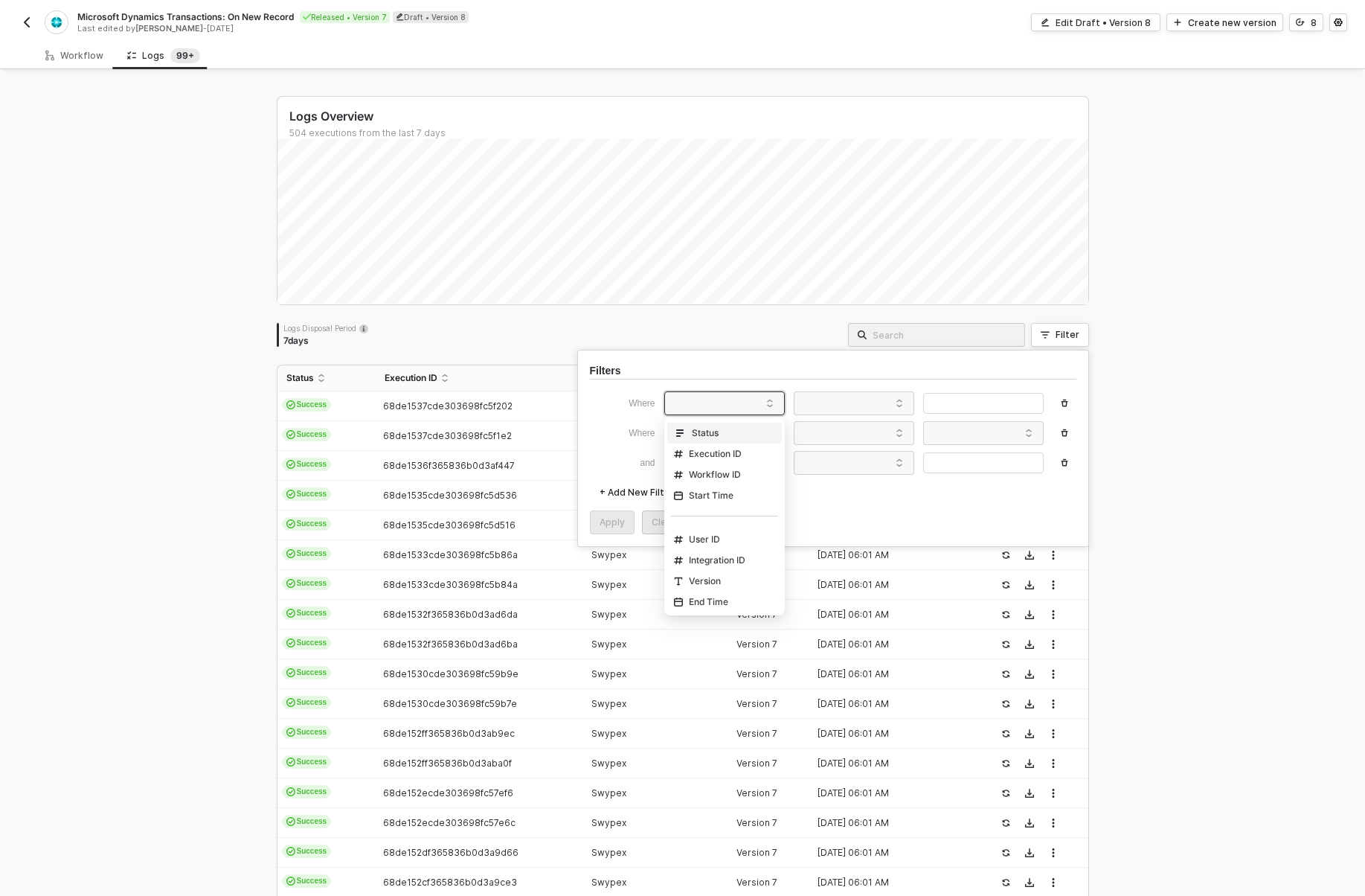
click at [767, 440] on div "Status" at bounding box center [724, 433] width 107 height 24
click at [727, 438] on div "Status" at bounding box center [724, 433] width 107 height 24
click at [703, 438] on div "Status" at bounding box center [697, 433] width 45 height 12
click at [626, 433] on div "Where" at bounding box center [623, 433] width 66 height 14
click at [1058, 436] on button "button" at bounding box center [1065, 433] width 24 height 24
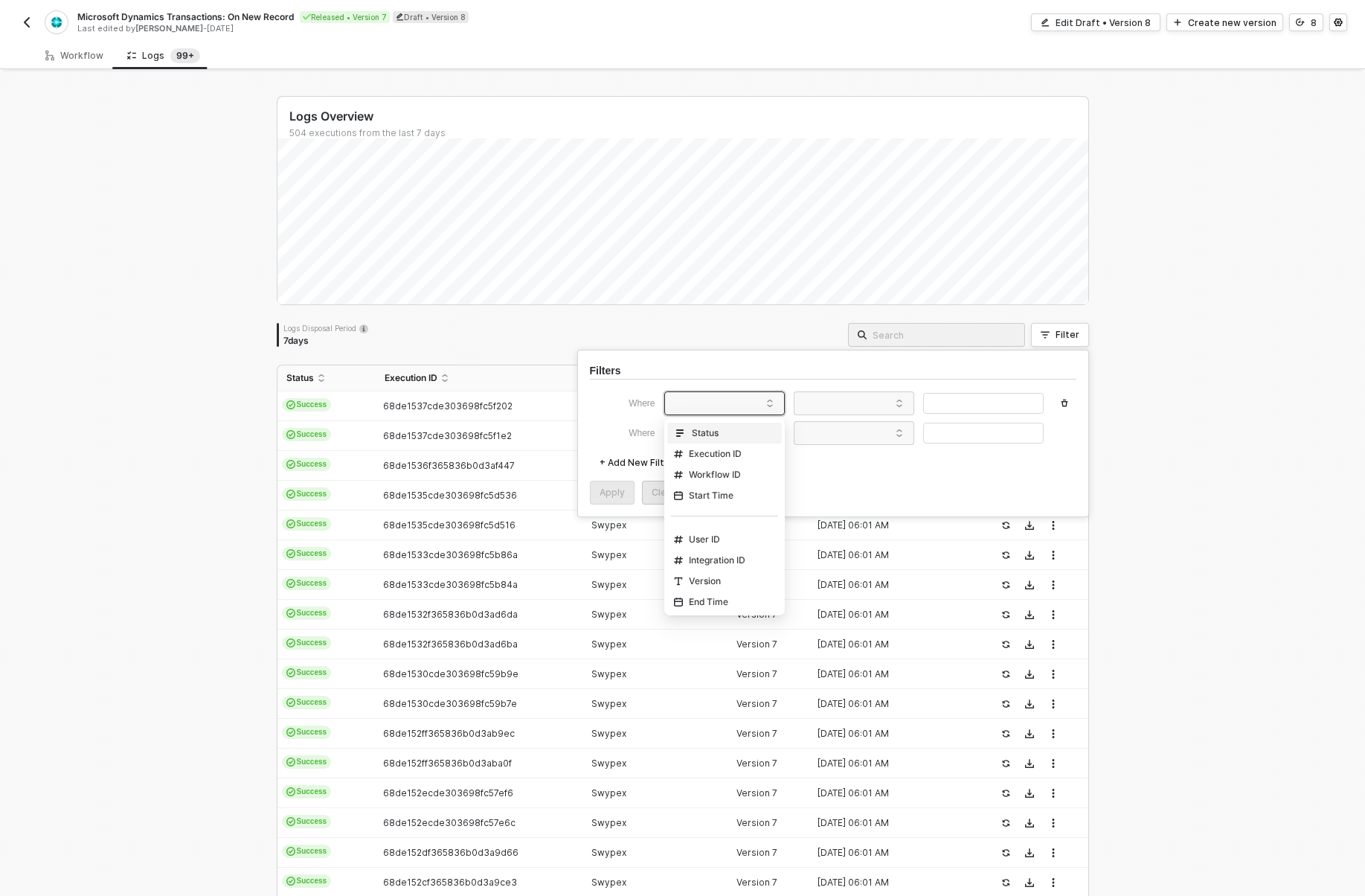
click at [1058, 436] on div "Where" at bounding box center [833, 433] width 486 height 24
click at [730, 428] on div "Status" at bounding box center [724, 433] width 107 height 24
click at [729, 461] on div "Execution ID" at bounding box center [724, 454] width 107 height 24
click at [876, 459] on div "+ Add New Filter" at bounding box center [833, 463] width 486 height 24
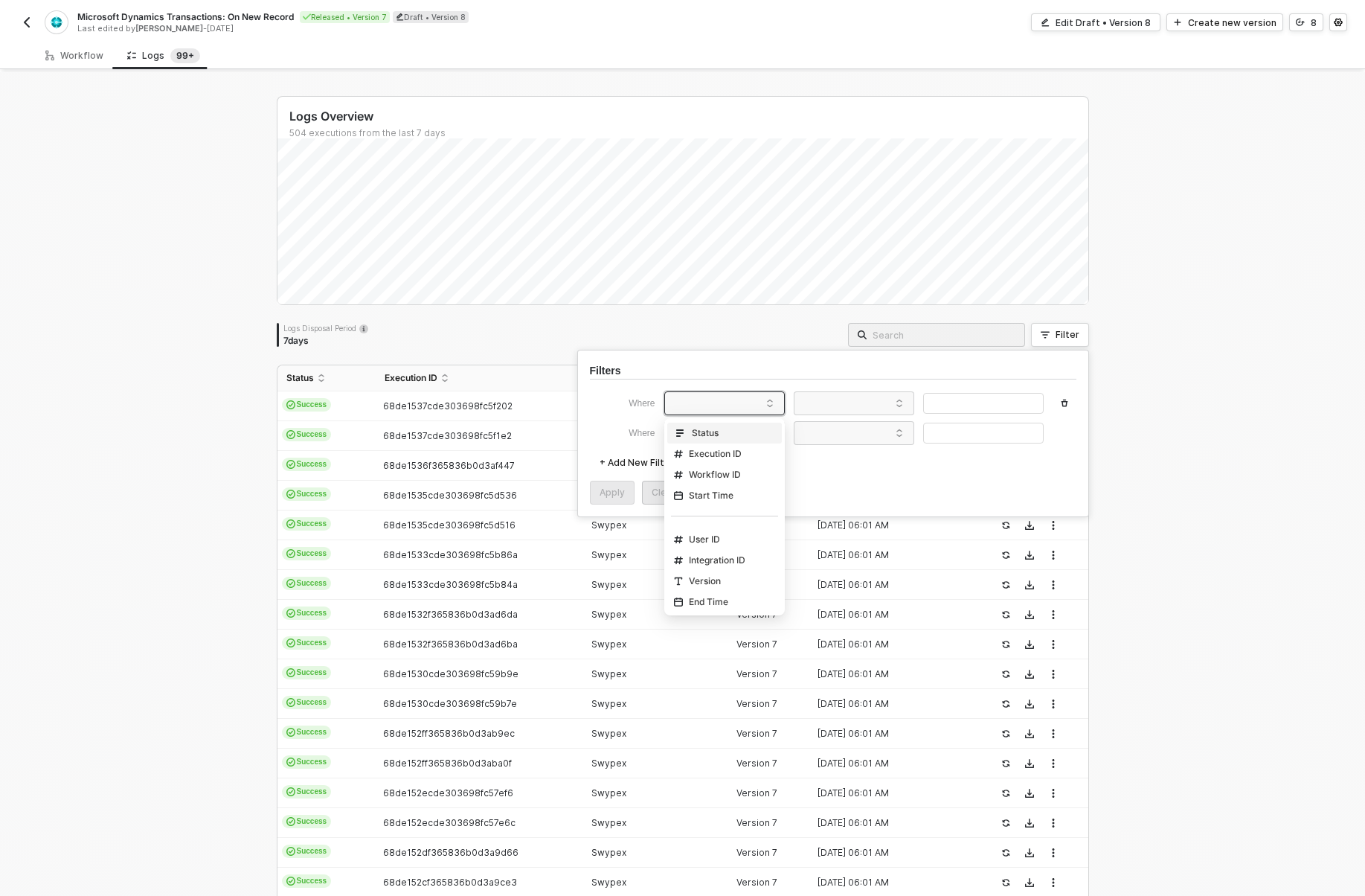
click at [755, 434] on div "Status" at bounding box center [724, 433] width 107 height 24
click at [483, 492] on span "68de1535cde303698fc5d536" at bounding box center [449, 495] width 134 height 11
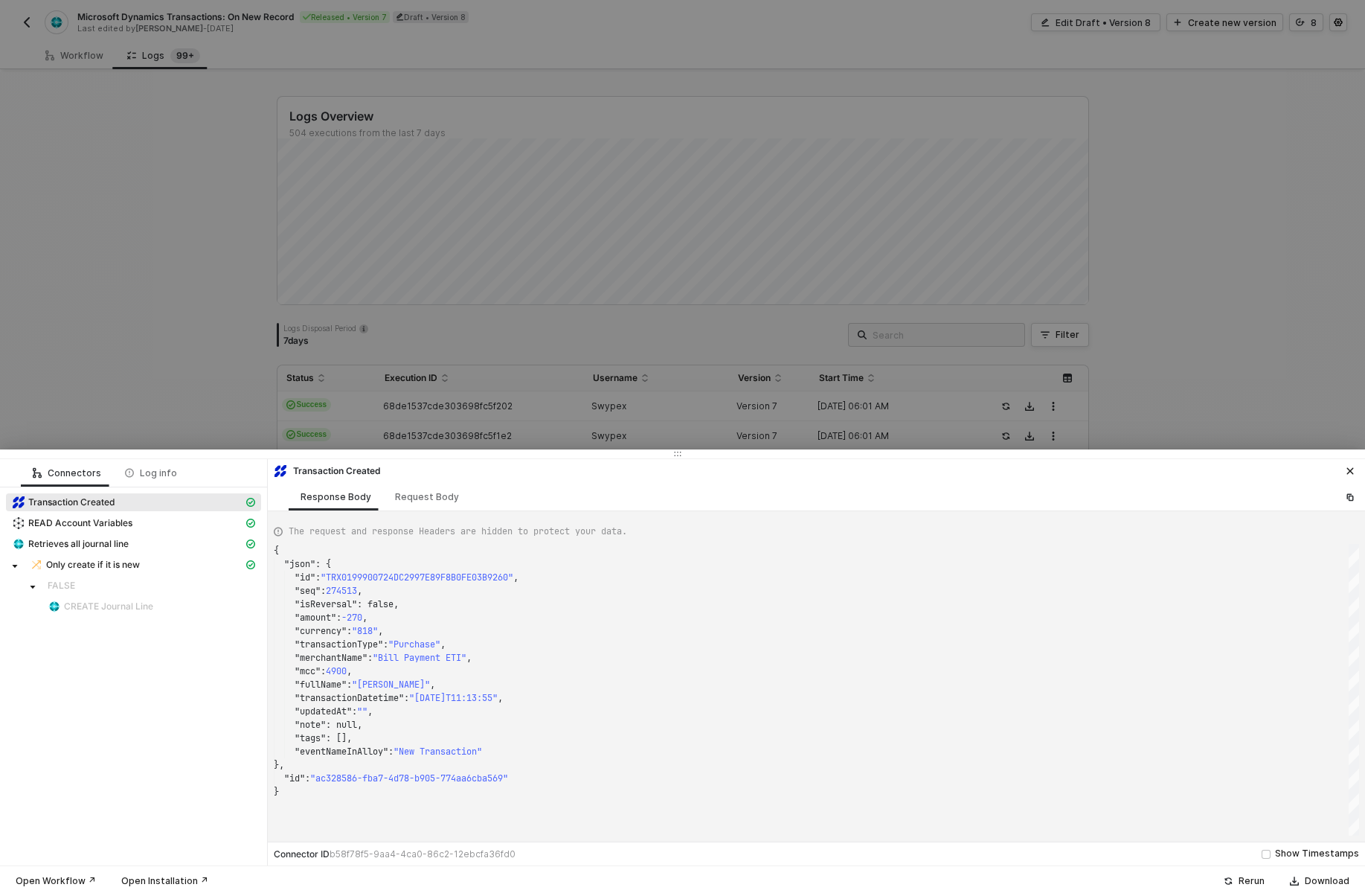
scroll to position [134, 0]
type textarea "{ "json": { "id": "TRX01999B0C41554499EE17AD8D81CA91C7", "seq": 278148, "isReve…"
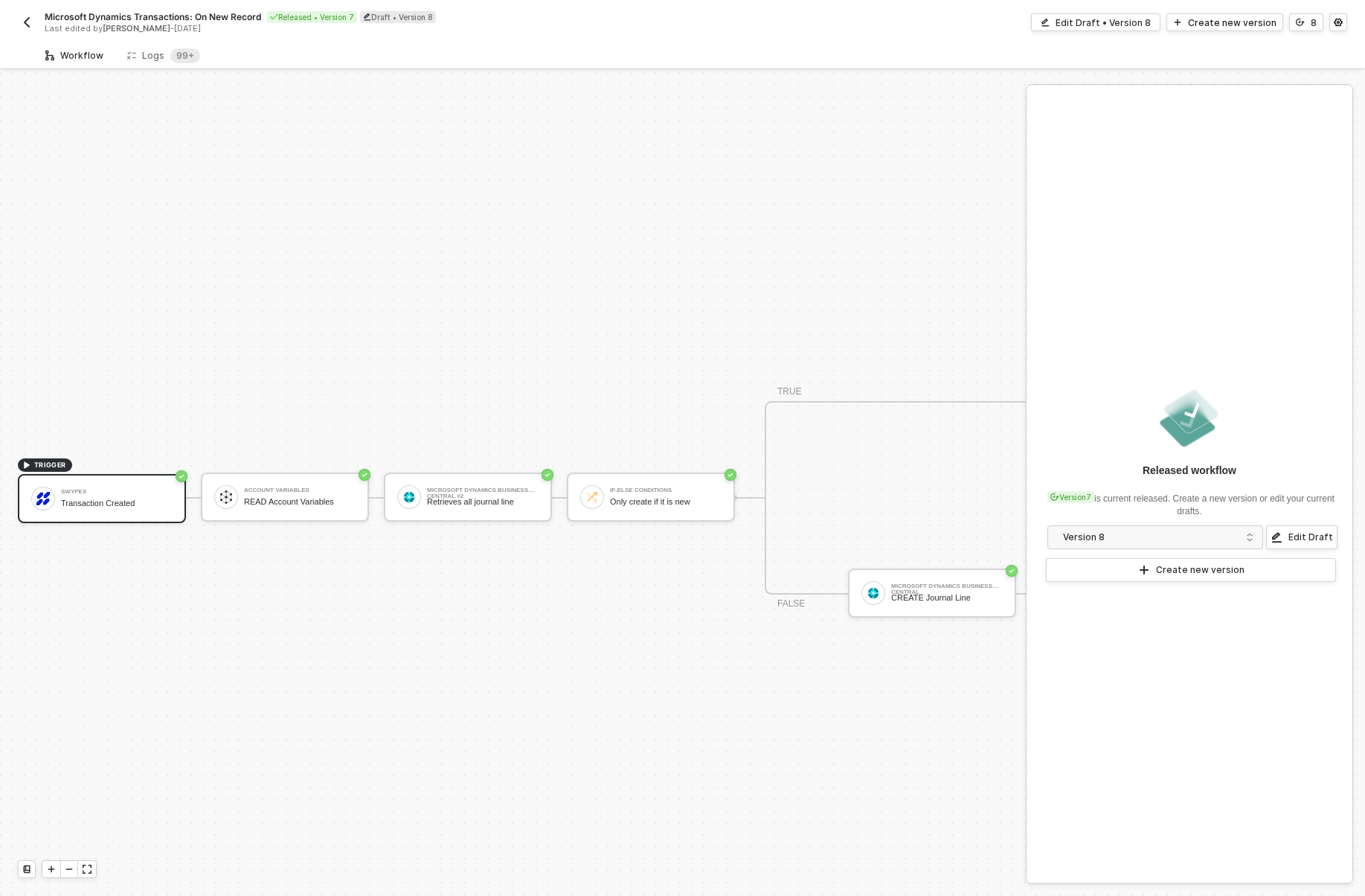
scroll to position [28, 0]
